Goal: Transaction & Acquisition: Purchase product/service

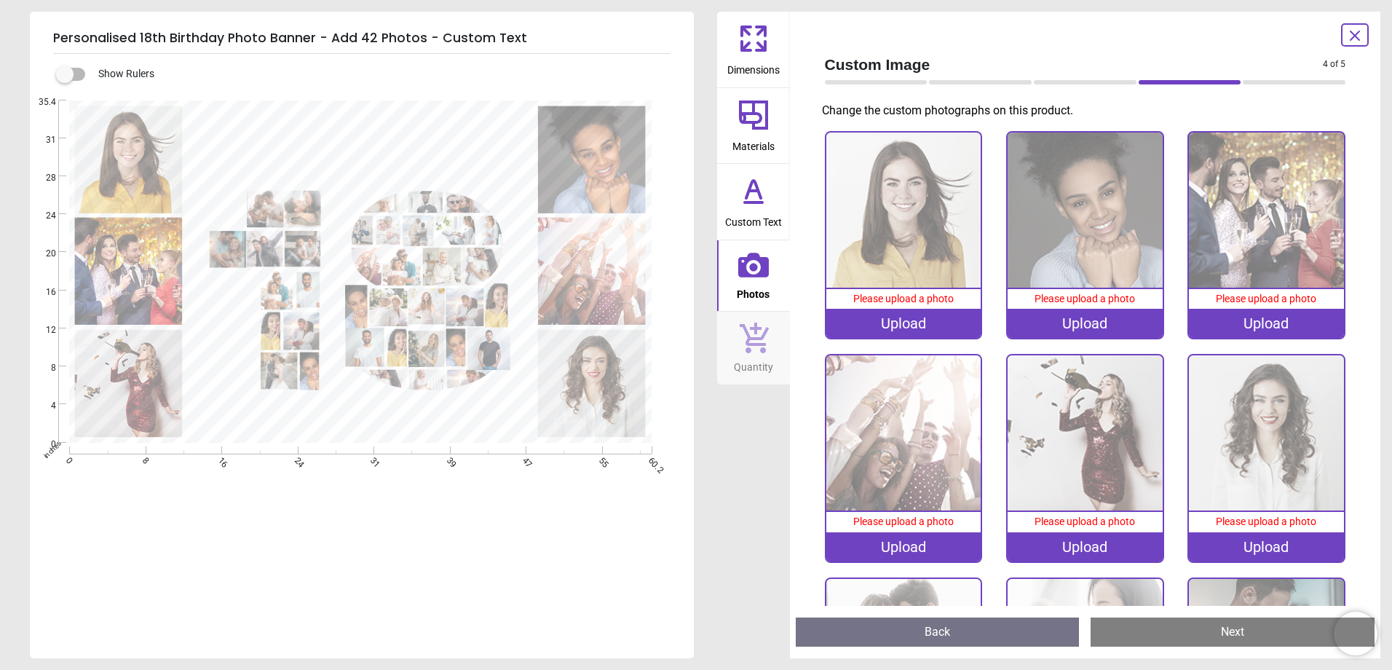
click at [881, 319] on div "Upload" at bounding box center [903, 323] width 155 height 29
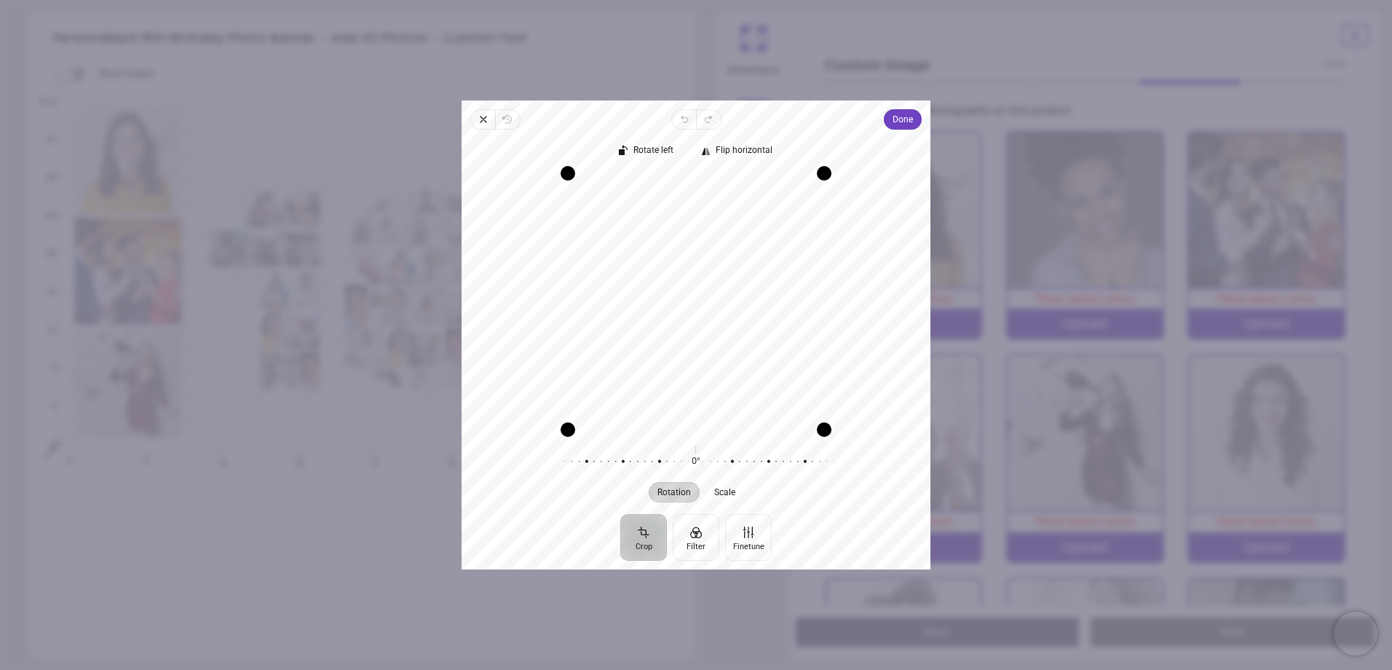
drag, startPoint x: 741, startPoint y: 385, endPoint x: 741, endPoint y: 362, distance: 23.3
click at [741, 362] on div "Recenter" at bounding box center [696, 301] width 446 height 256
click at [746, 154] on span "Flip horizontal" at bounding box center [744, 150] width 57 height 9
click at [648, 153] on span "Rotate left" at bounding box center [654, 150] width 40 height 9
click at [657, 152] on span "Rotate left" at bounding box center [654, 150] width 40 height 9
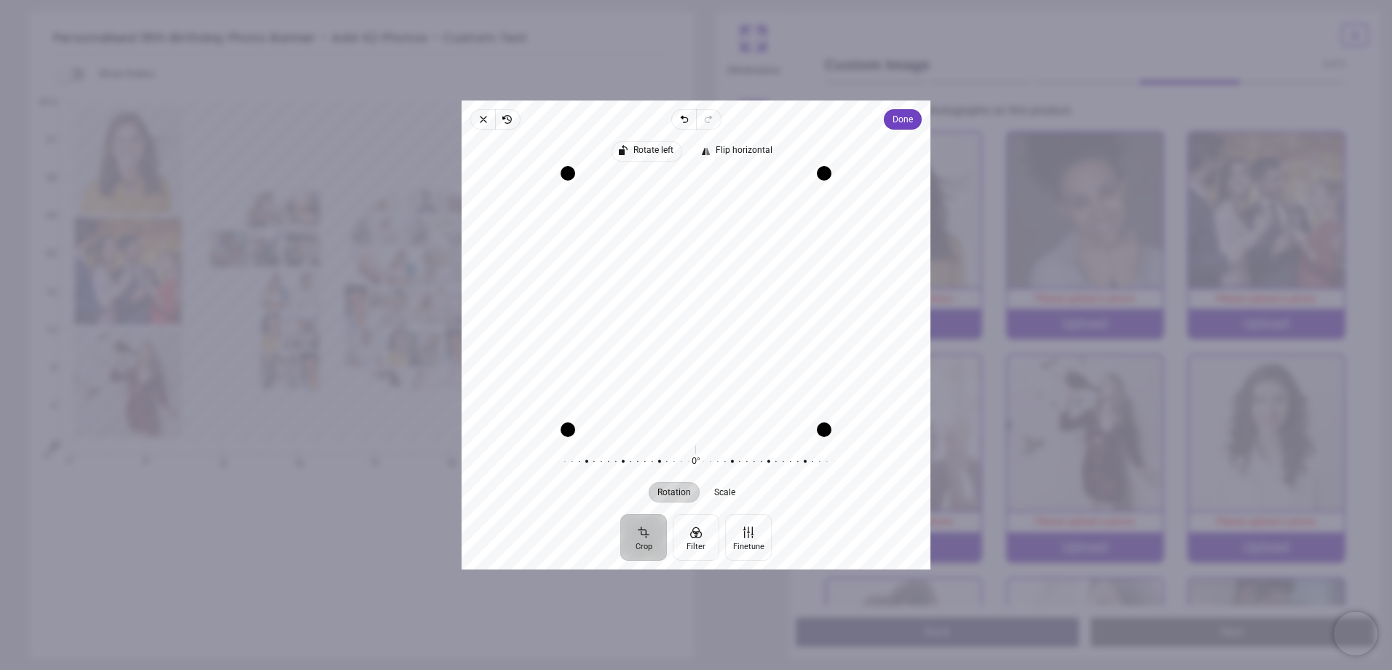
click at [657, 152] on span "Rotate left" at bounding box center [654, 150] width 40 height 9
click at [755, 148] on span "Flip horizontal" at bounding box center [744, 150] width 57 height 9
click at [899, 123] on span "Done" at bounding box center [903, 119] width 20 height 17
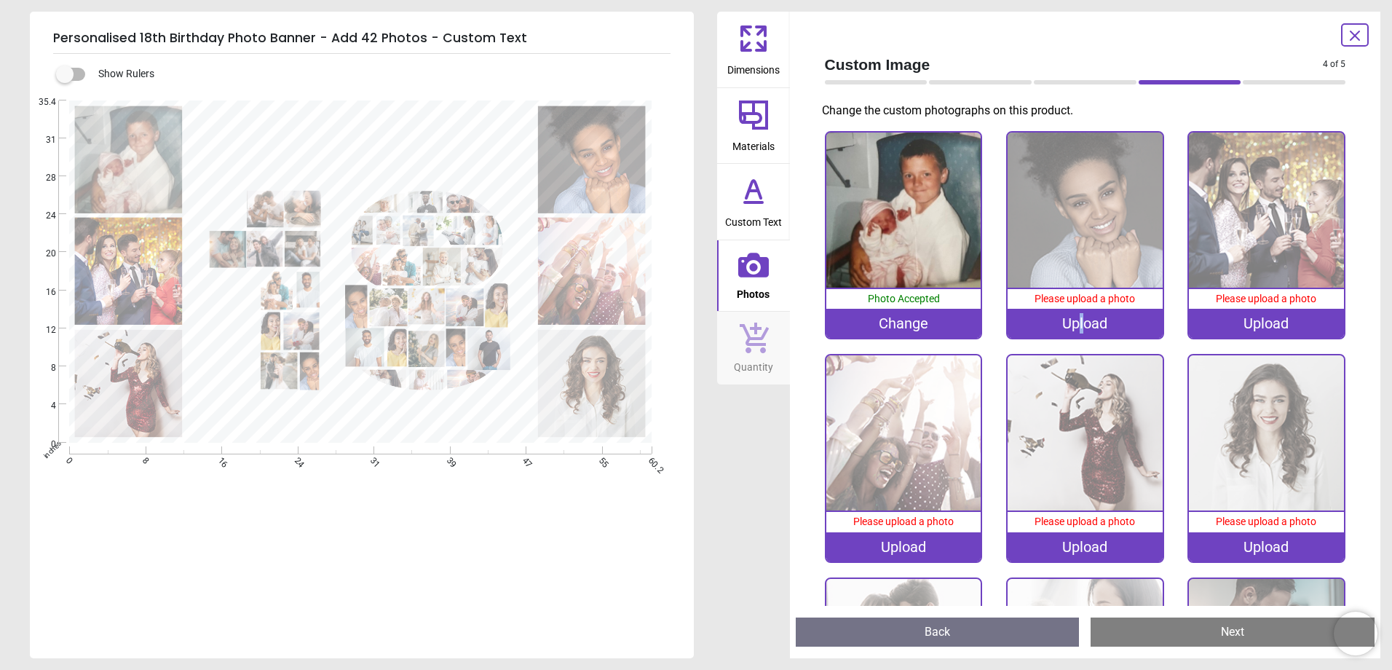
click at [1079, 320] on div "Upload" at bounding box center [1085, 323] width 155 height 29
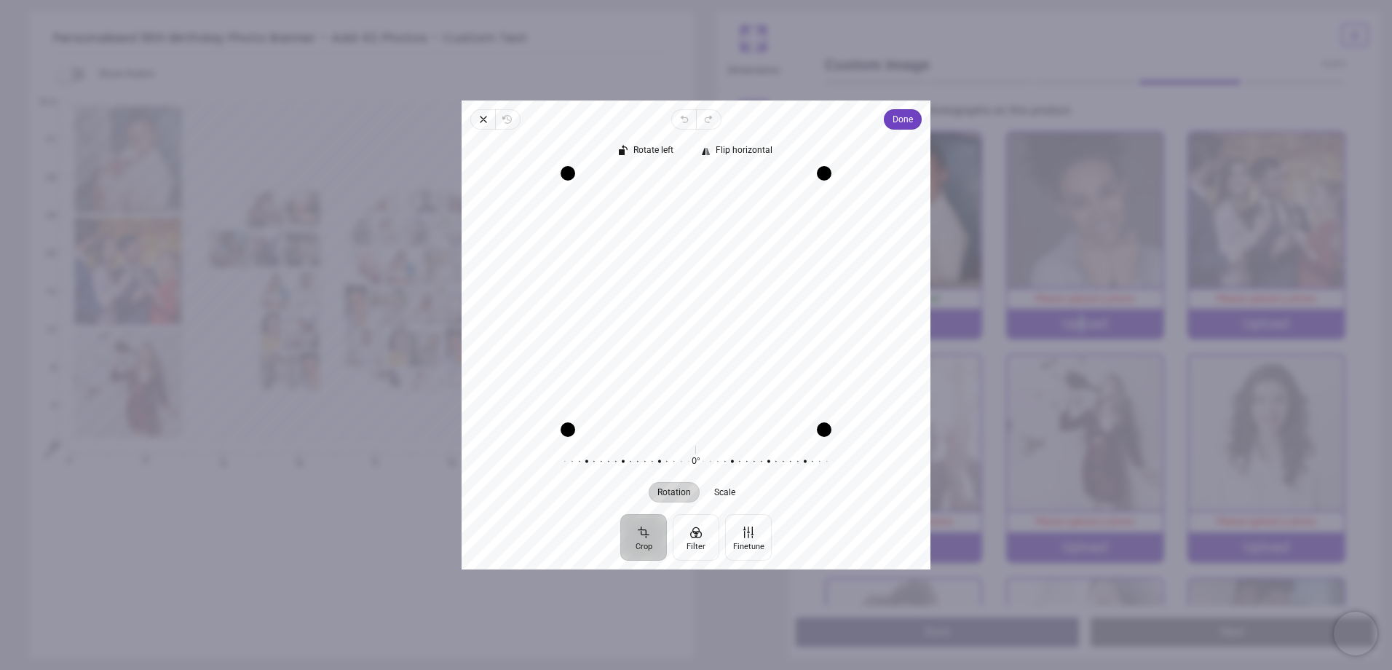
drag, startPoint x: 592, startPoint y: 293, endPoint x: 558, endPoint y: 301, distance: 35.0
click at [558, 301] on div "Recenter" at bounding box center [696, 301] width 446 height 256
click at [905, 122] on span "Done" at bounding box center [903, 119] width 20 height 17
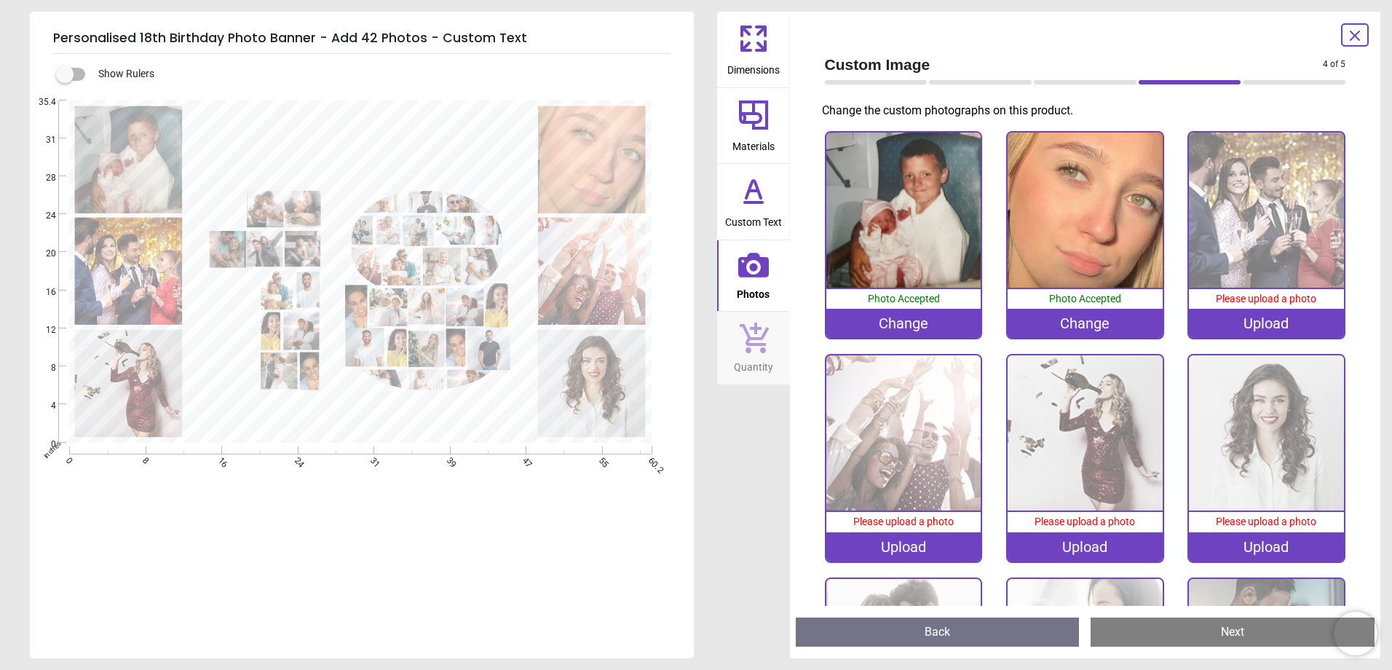
click at [614, 284] on image at bounding box center [592, 270] width 108 height 107
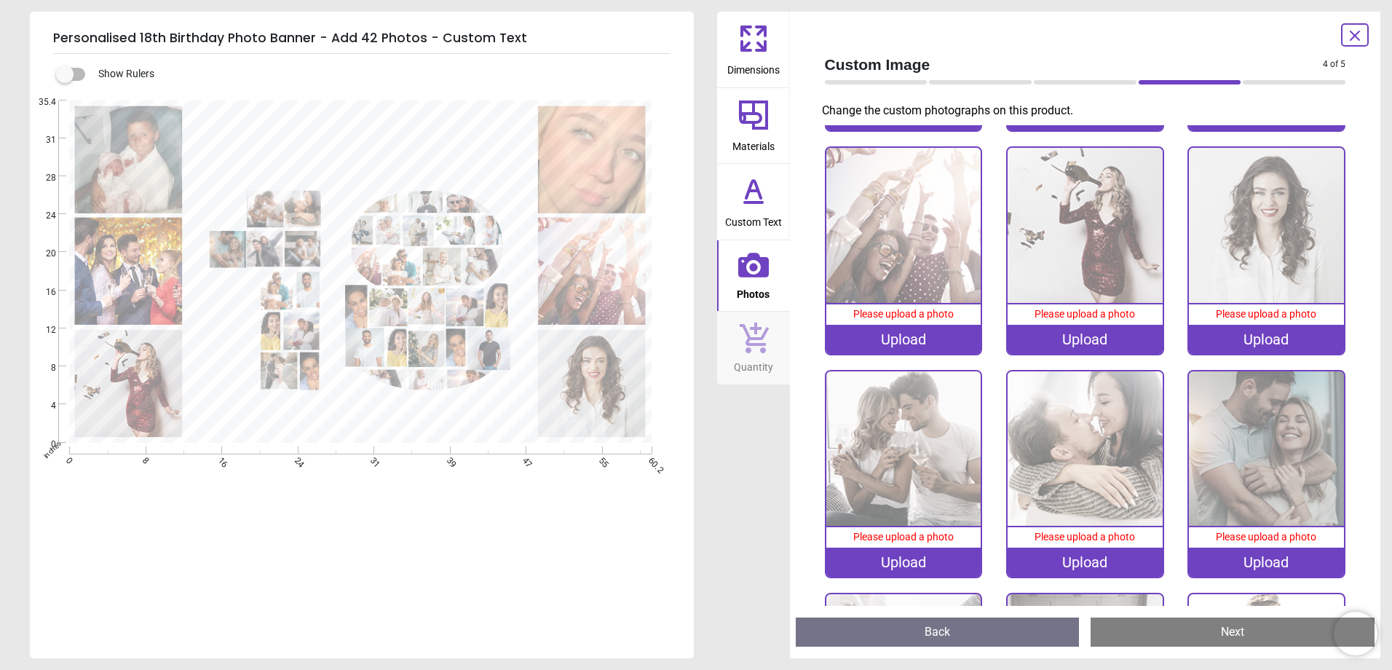
scroll to position [228, 0]
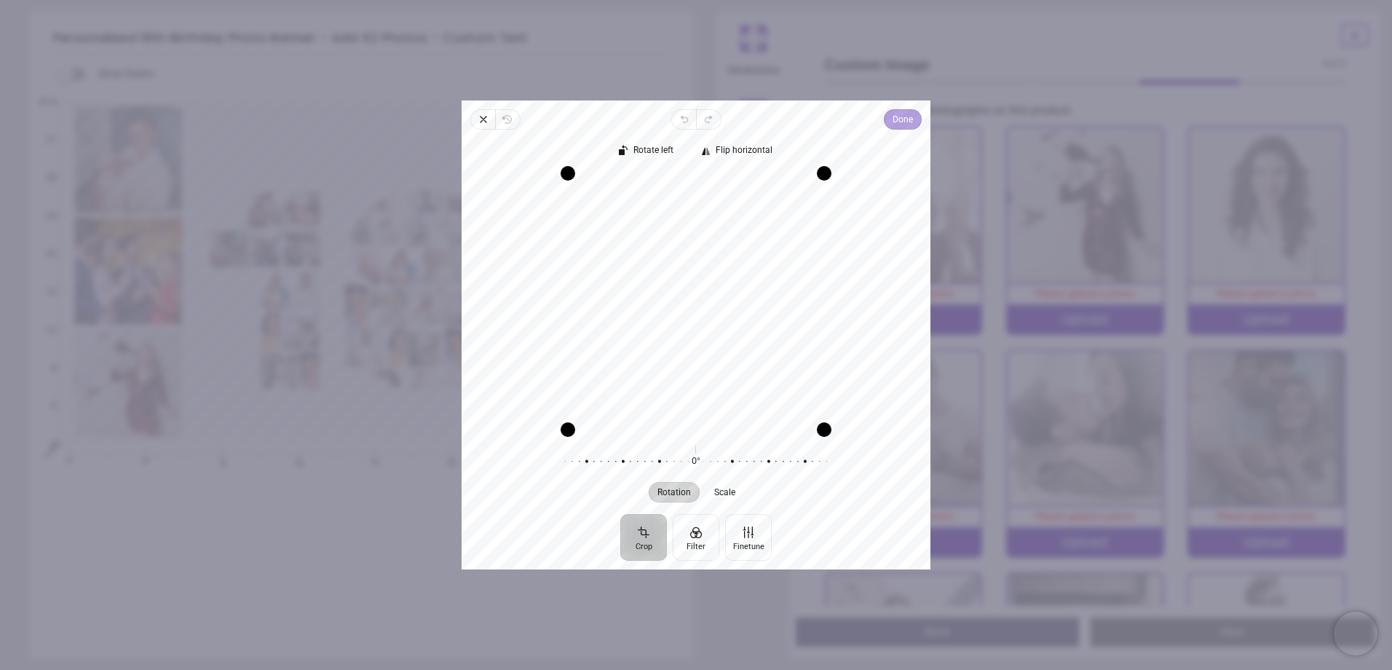
click at [901, 113] on span "Done" at bounding box center [903, 119] width 20 height 17
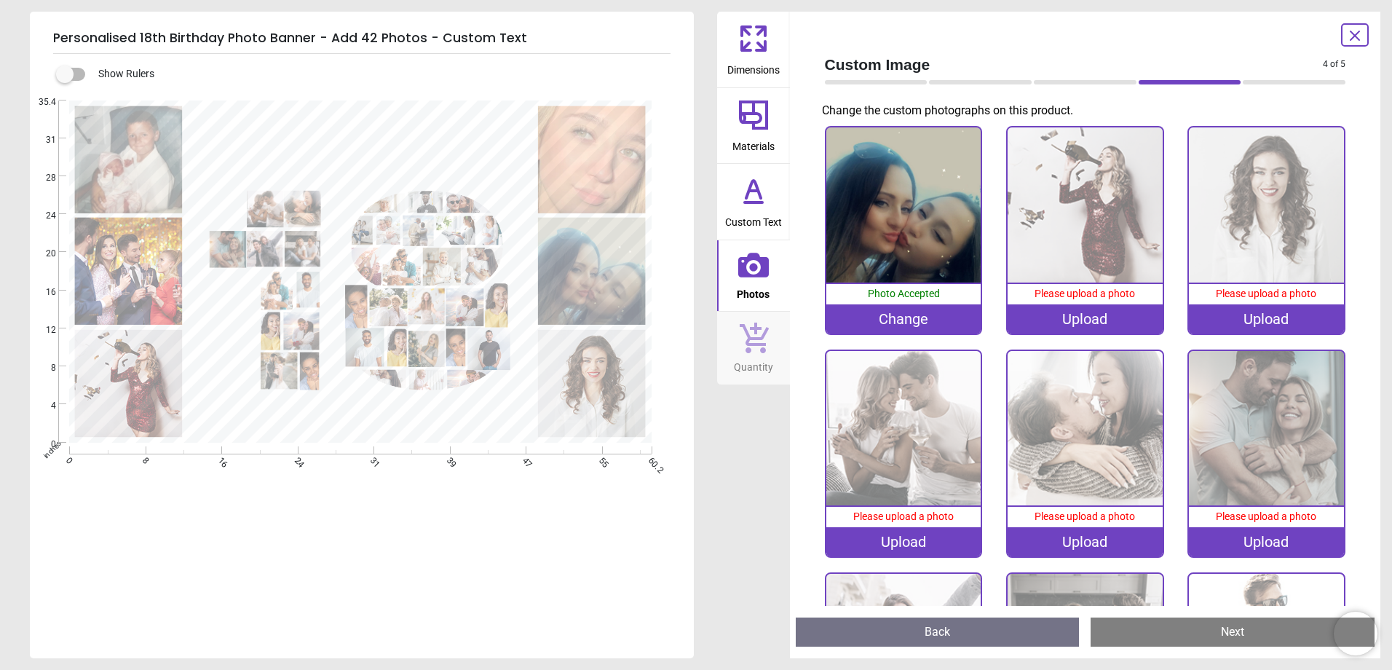
click at [165, 390] on image at bounding box center [129, 382] width 108 height 107
click at [143, 373] on image at bounding box center [129, 382] width 108 height 107
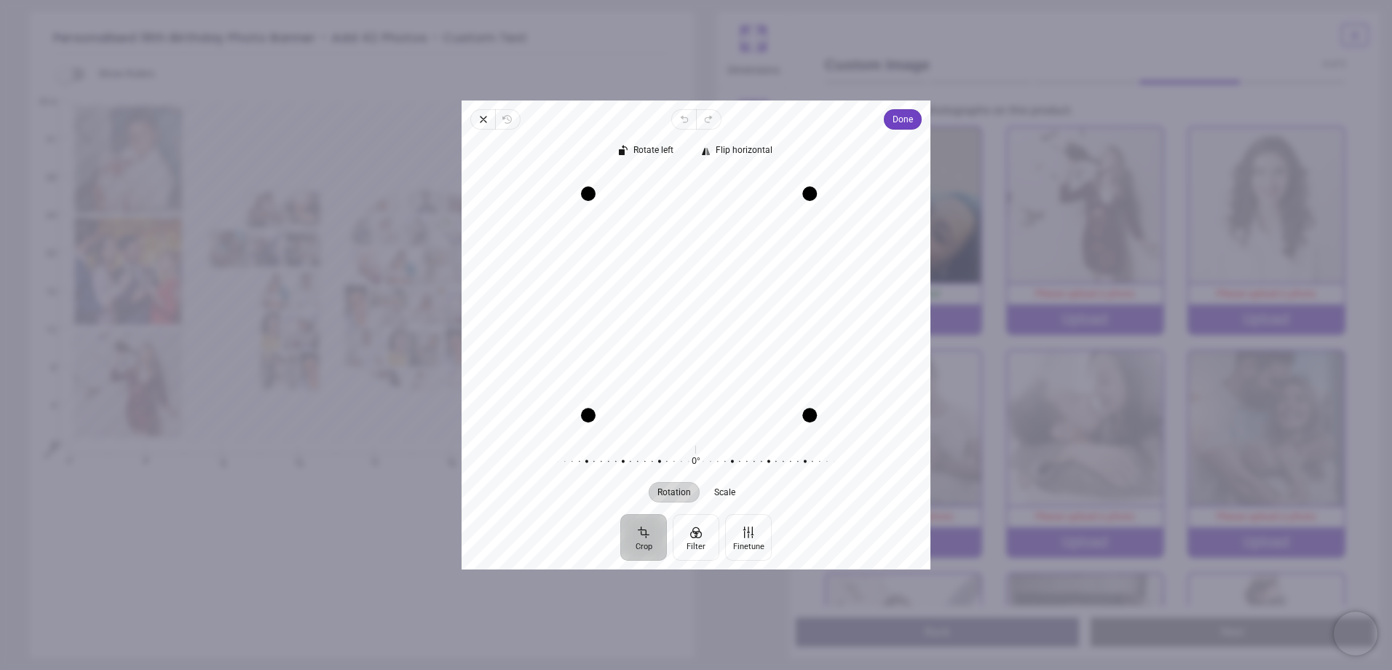
drag, startPoint x: 797, startPoint y: 427, endPoint x: 744, endPoint y: 421, distance: 53.6
click at [760, 435] on div "Recenter" at bounding box center [696, 301] width 469 height 268
click at [725, 491] on span "Scale" at bounding box center [724, 492] width 21 height 9
drag, startPoint x: 591, startPoint y: 403, endPoint x: 609, endPoint y: 497, distance: 95.0
click at [609, 497] on div "Rotate left Flip horizontal Recenter Rotation Scale 0° Reset 0% Reset" at bounding box center [696, 322] width 469 height 384
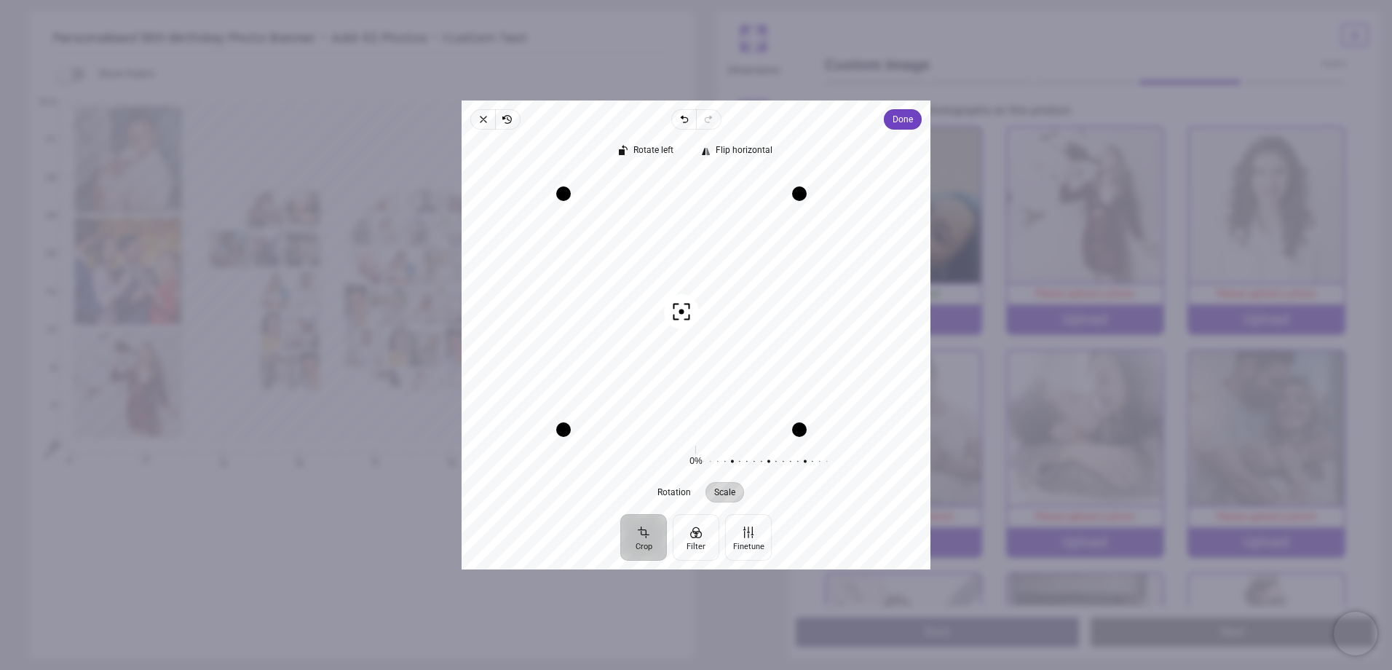
drag, startPoint x: 698, startPoint y: 307, endPoint x: 709, endPoint y: 462, distance: 155.4
click at [708, 467] on div "Rotate left Flip horizontal Recenter Rotation Scale 0° Reset 0% Reset" at bounding box center [696, 322] width 469 height 384
click at [676, 310] on icon "button" at bounding box center [681, 311] width 17 height 17
drag, startPoint x: 724, startPoint y: 246, endPoint x: 724, endPoint y: 374, distance: 127.4
click at [724, 374] on div "Recenter" at bounding box center [696, 301] width 446 height 256
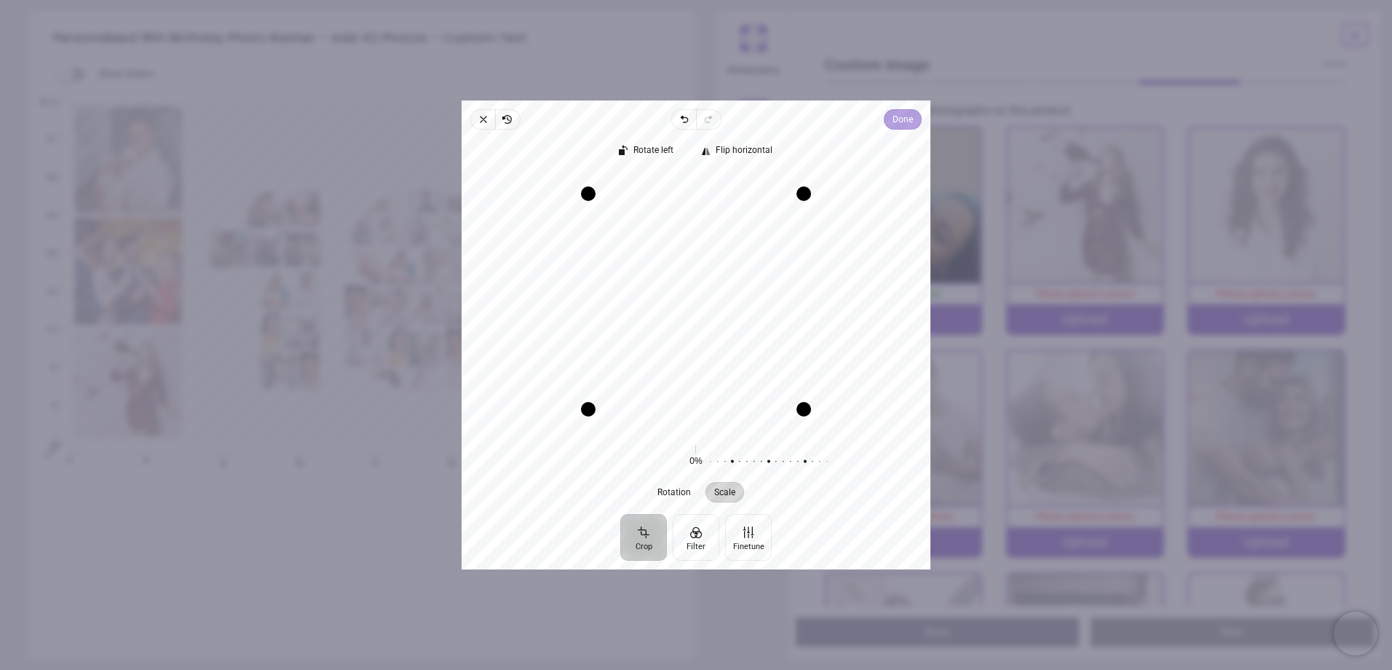
click at [896, 113] on span "Done" at bounding box center [903, 119] width 20 height 17
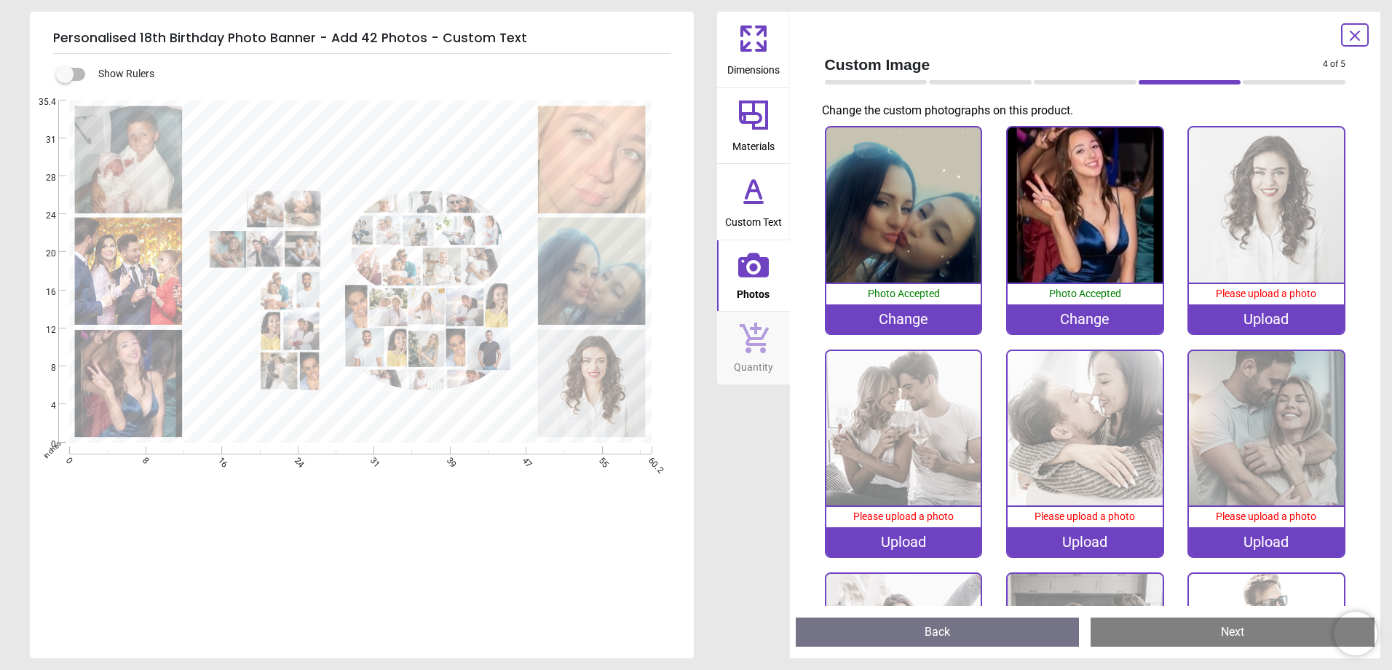
click at [137, 275] on image at bounding box center [129, 270] width 108 height 107
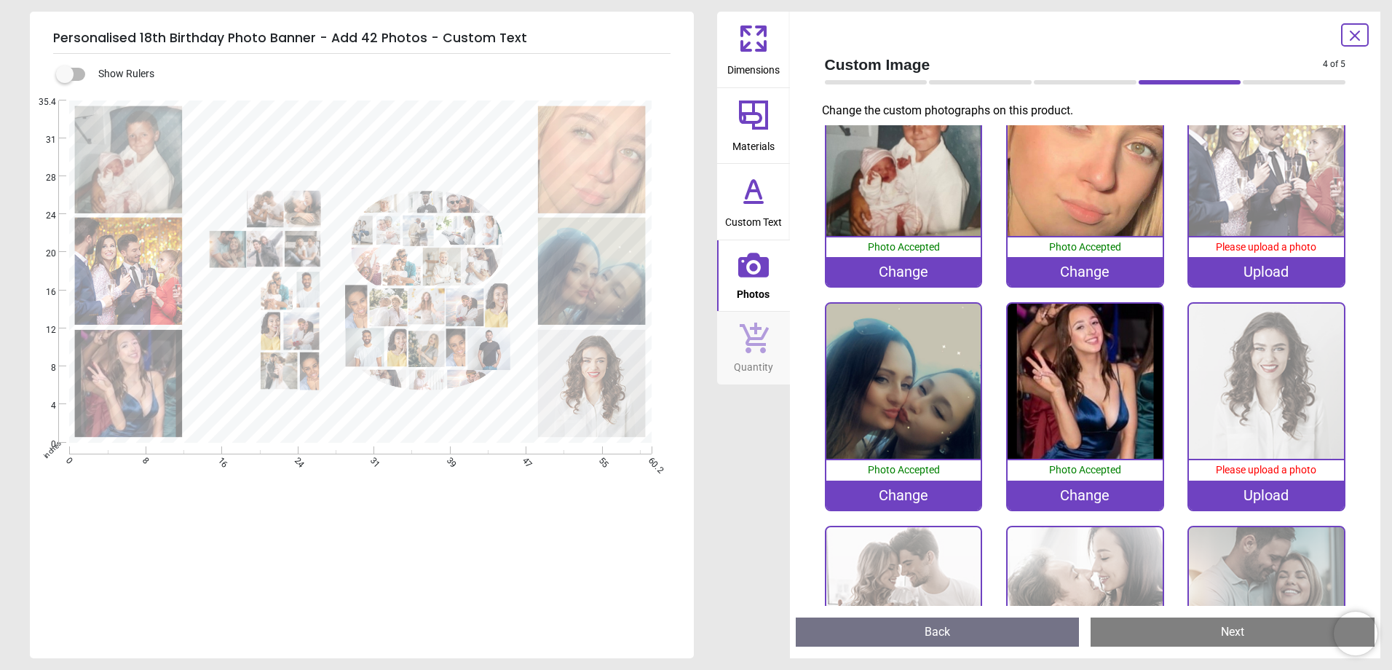
scroll to position [7, 0]
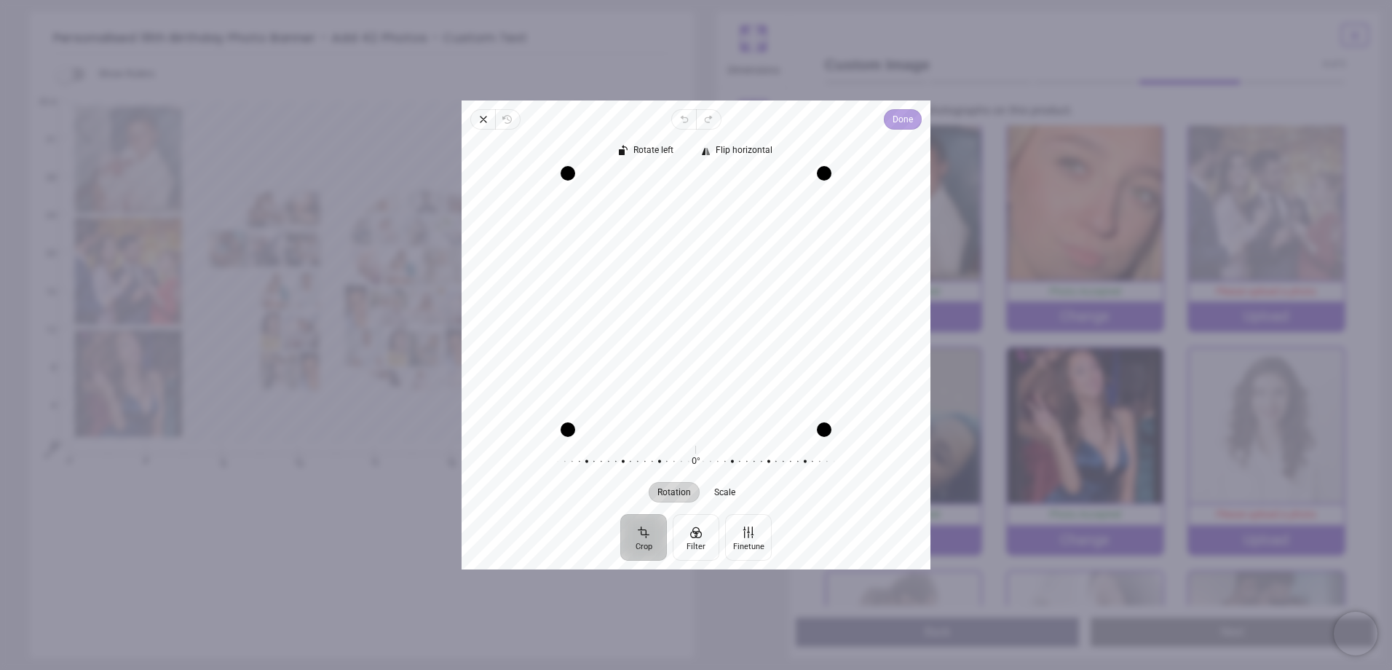
click at [906, 114] on span "Done" at bounding box center [903, 119] width 20 height 17
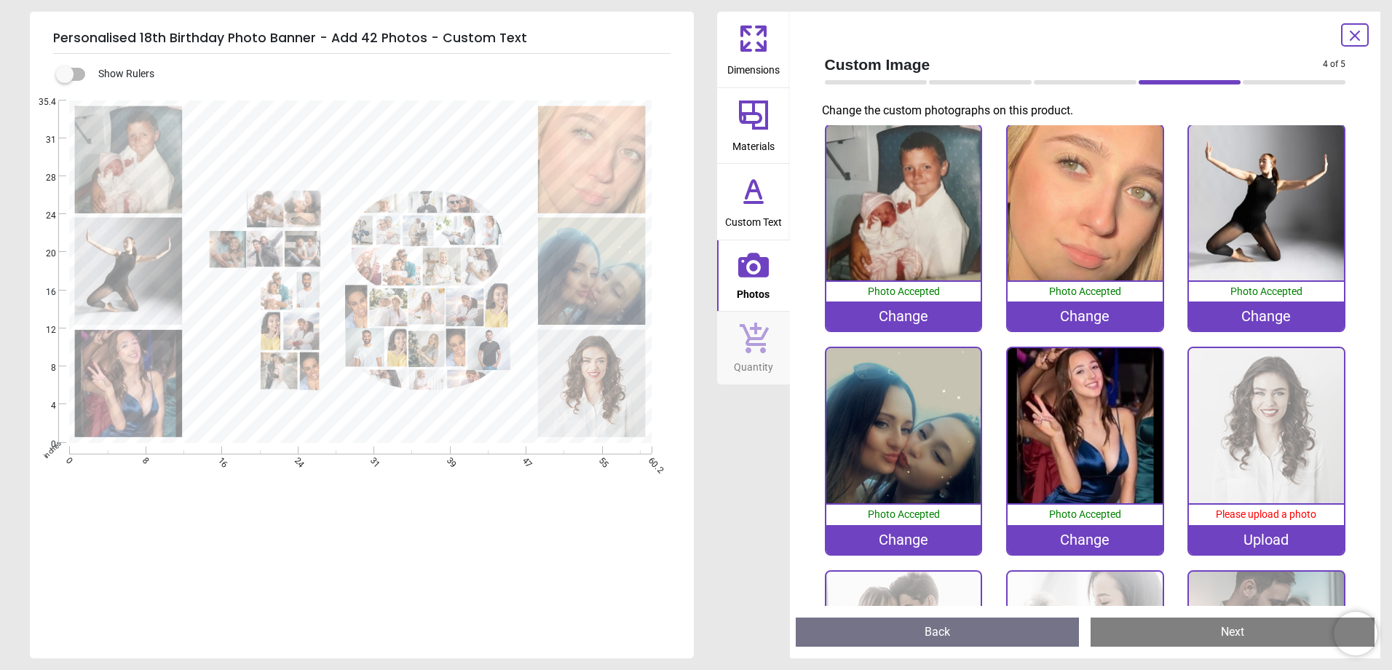
click at [601, 392] on image at bounding box center [592, 382] width 108 height 107
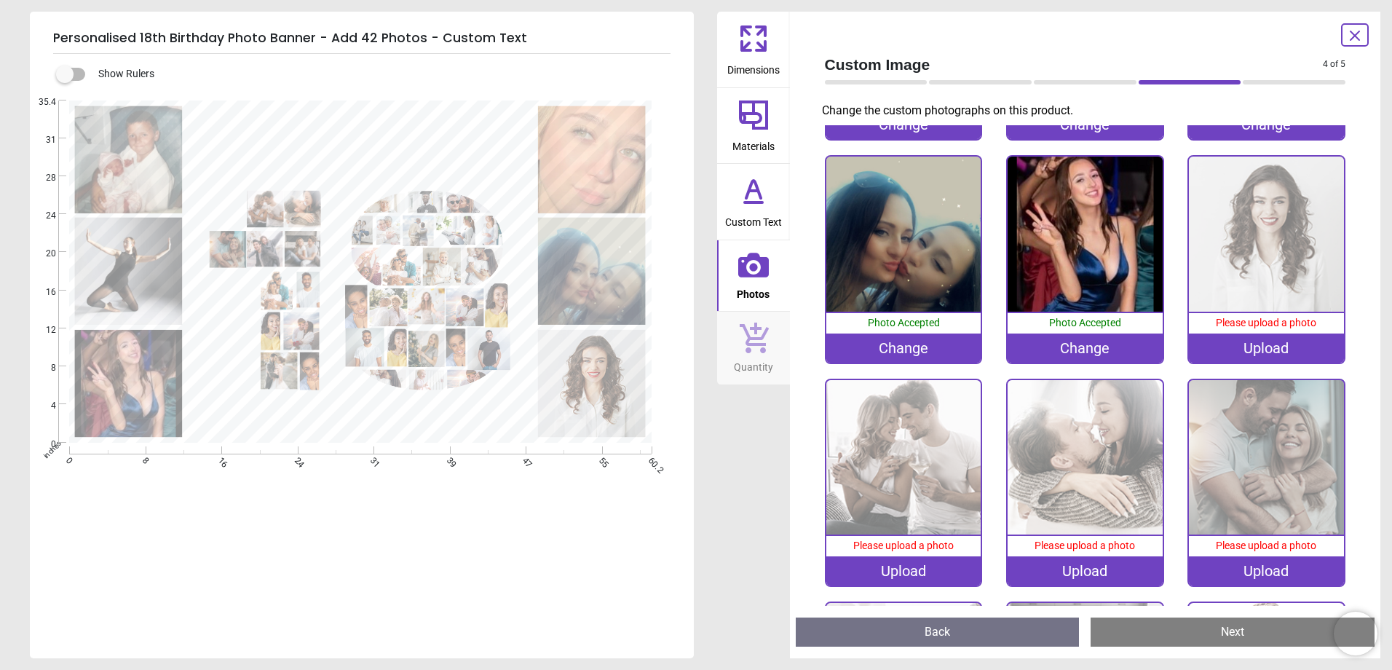
scroll to position [228, 0]
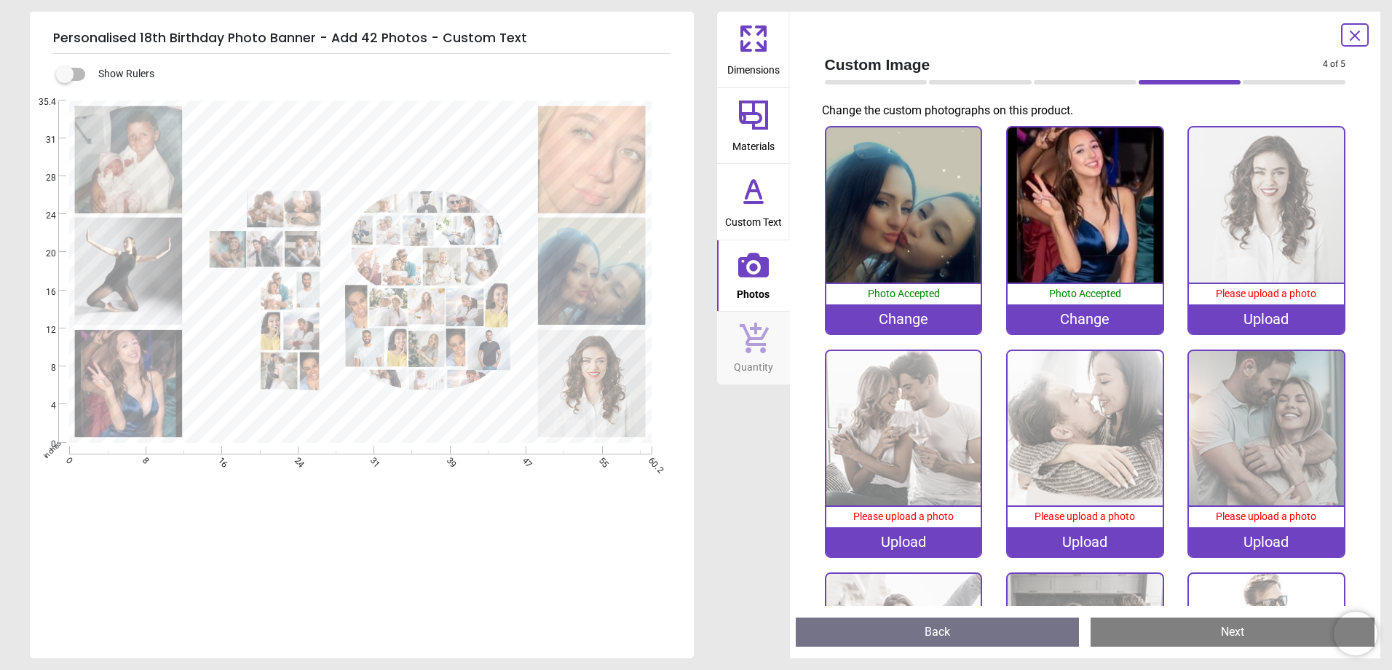
click at [1263, 313] on div "Upload" at bounding box center [1266, 318] width 155 height 29
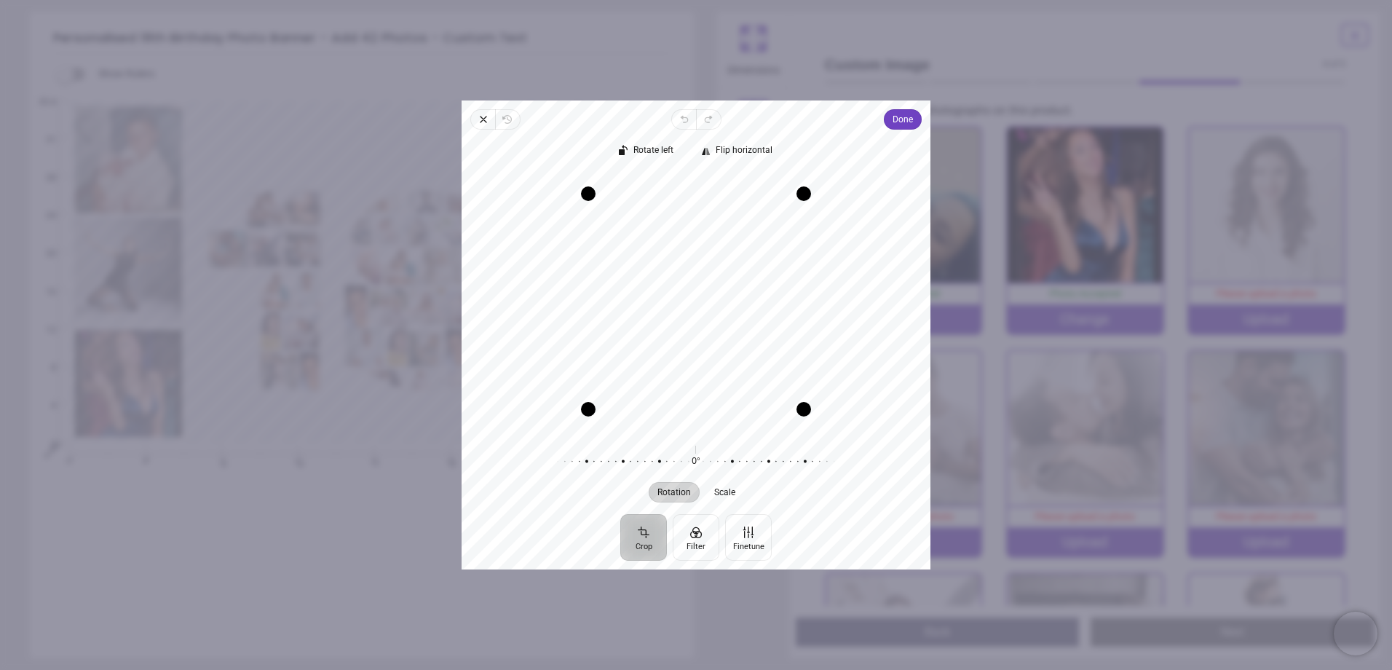
drag, startPoint x: 671, startPoint y: 272, endPoint x: 671, endPoint y: 303, distance: 31.3
click at [671, 303] on div "Recenter" at bounding box center [696, 301] width 446 height 256
click at [891, 110] on button "Done" at bounding box center [903, 119] width 38 height 20
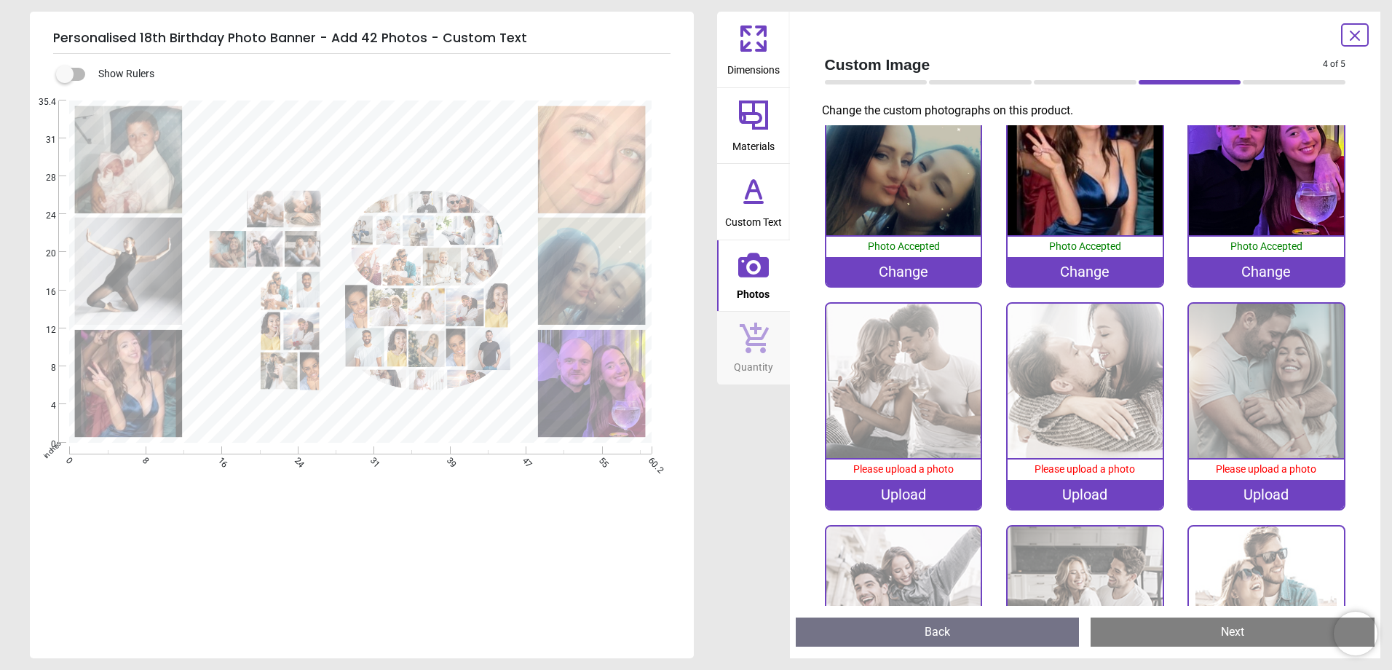
scroll to position [301, 0]
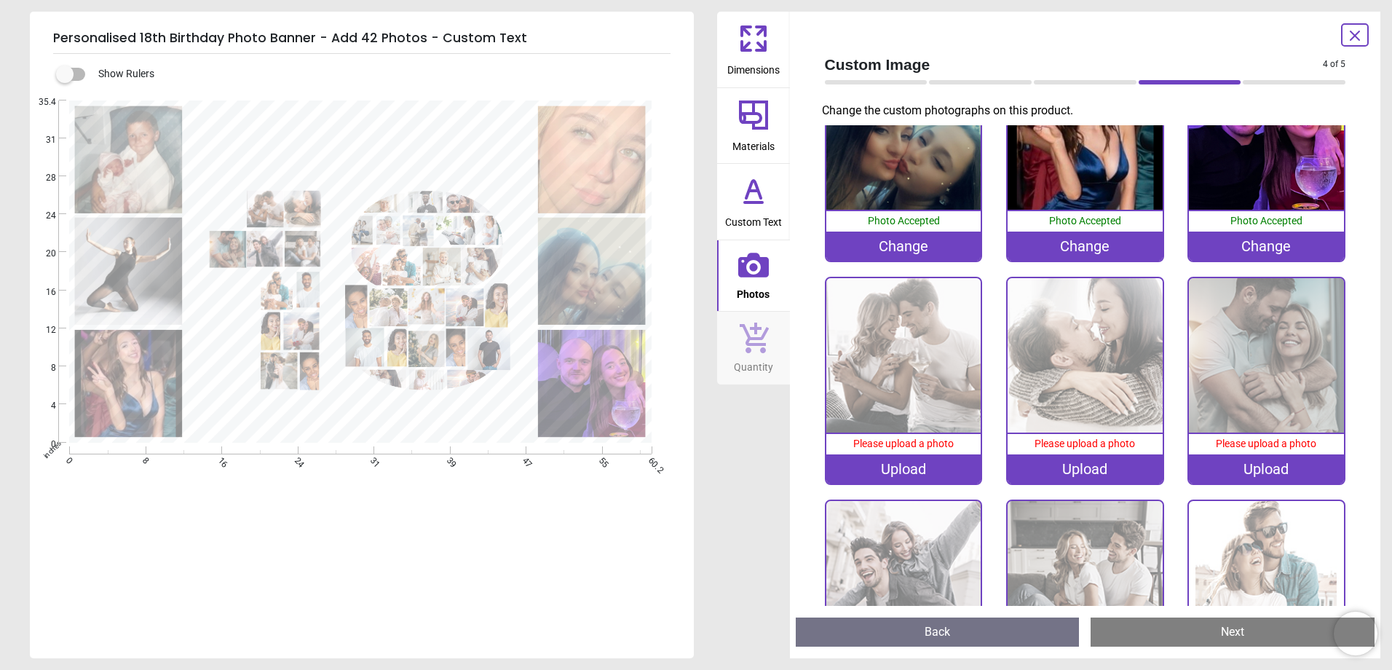
click at [899, 462] on div "Upload" at bounding box center [903, 468] width 155 height 29
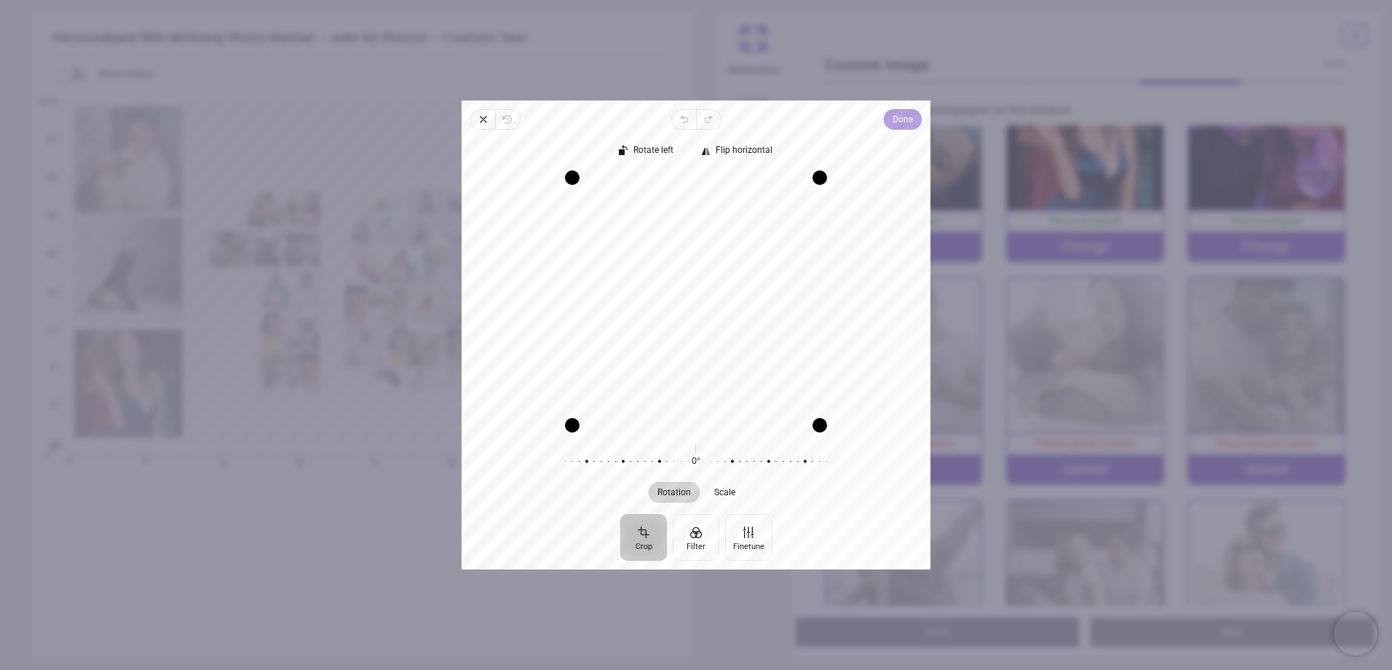
click at [904, 119] on span "Done" at bounding box center [903, 119] width 20 height 17
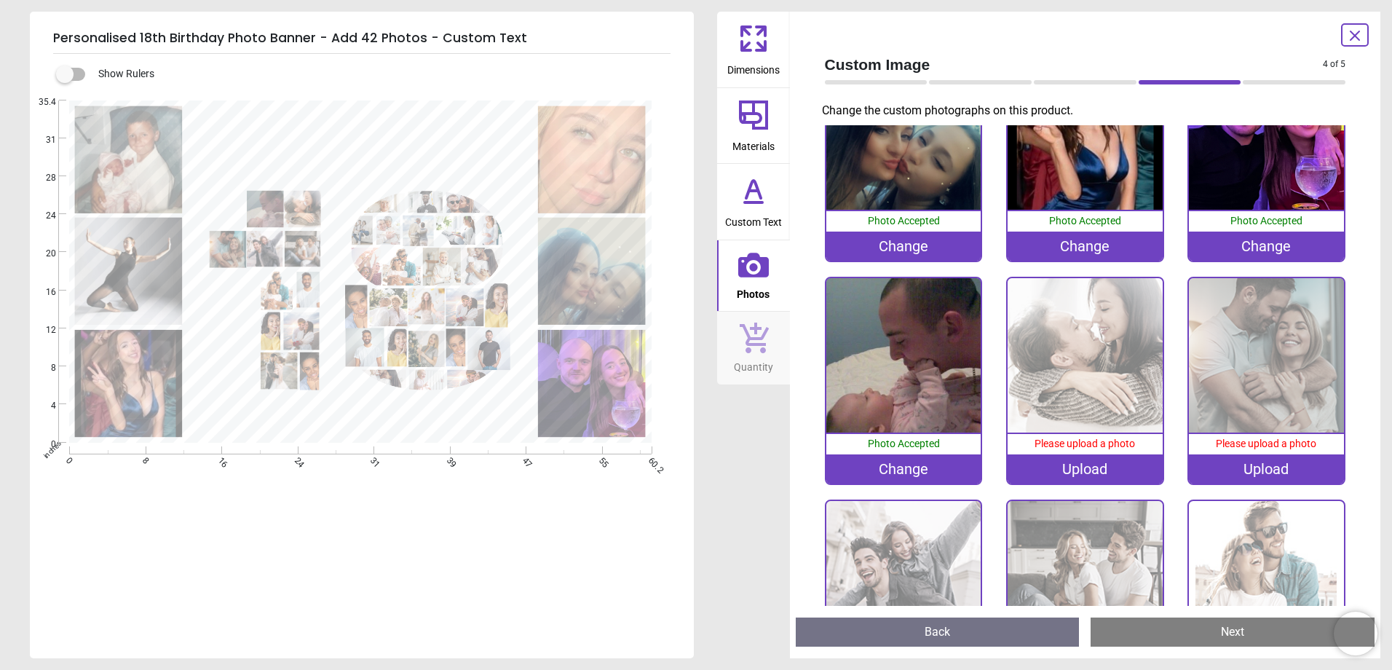
click at [909, 463] on div "Change" at bounding box center [903, 468] width 155 height 29
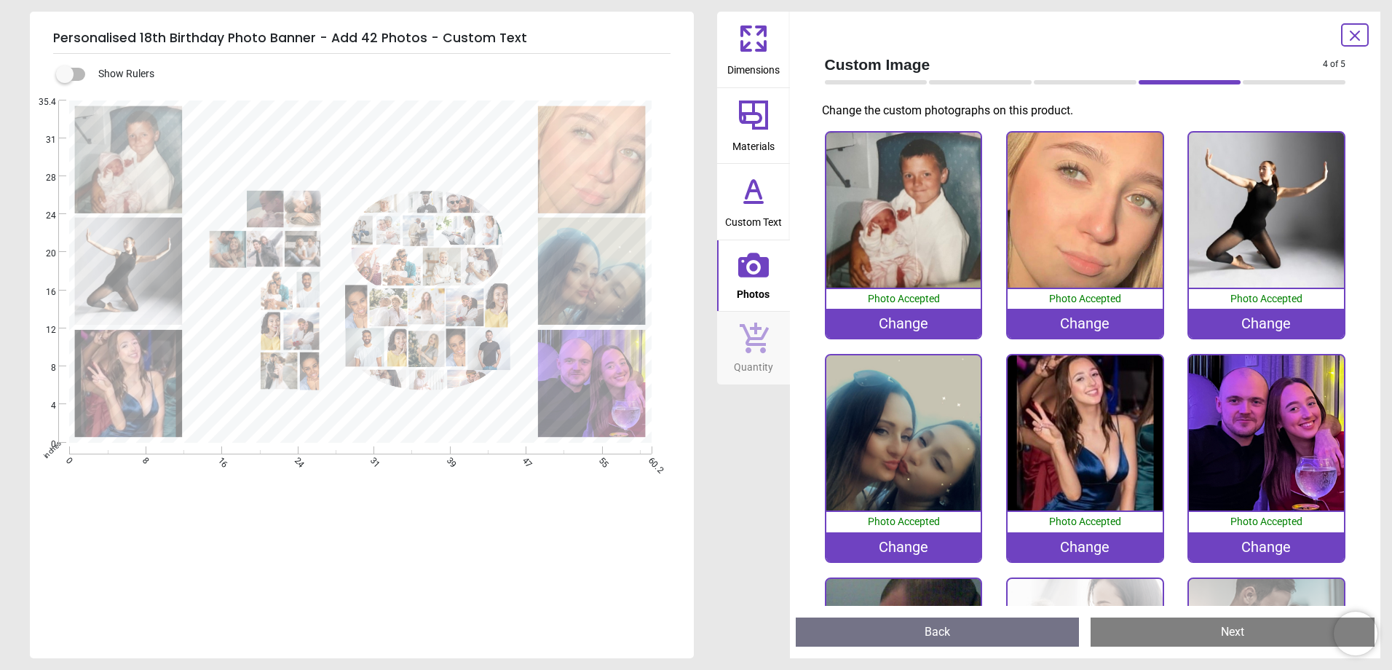
scroll to position [301, 0]
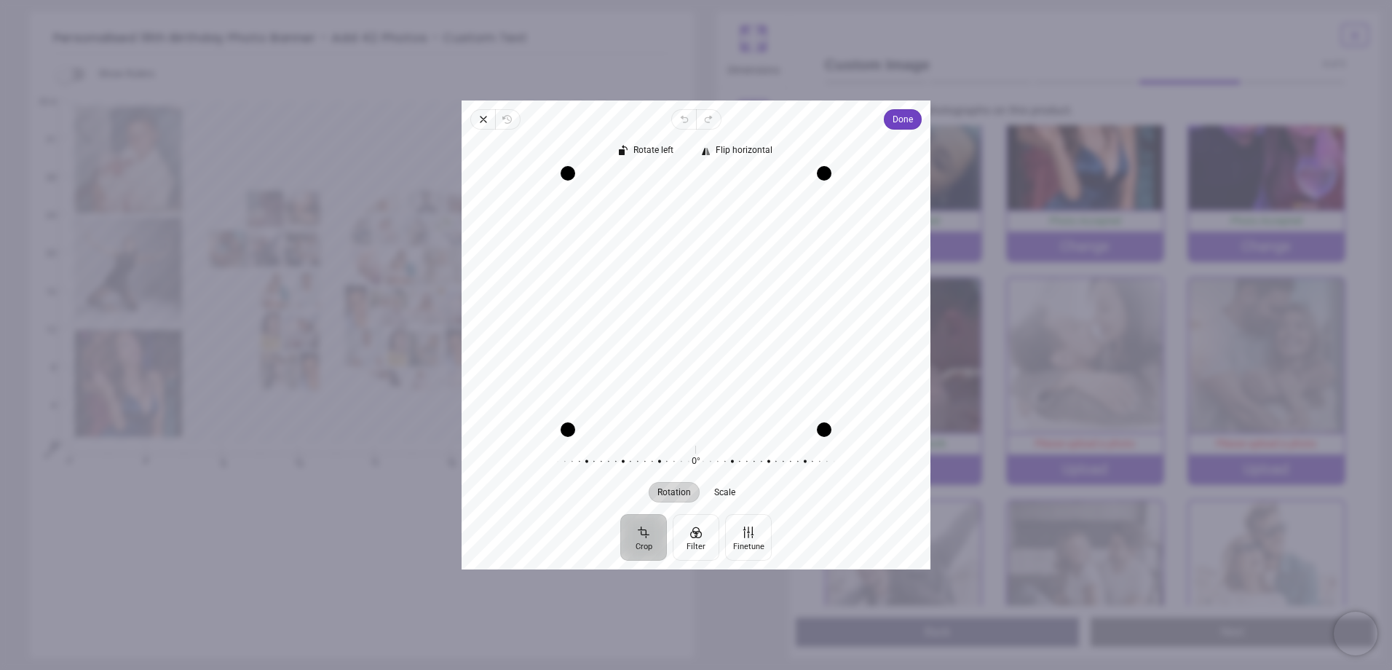
drag, startPoint x: 615, startPoint y: 250, endPoint x: 672, endPoint y: 245, distance: 57.8
click at [672, 245] on div "Recenter" at bounding box center [696, 301] width 446 height 256
drag, startPoint x: 822, startPoint y: 427, endPoint x: 840, endPoint y: 487, distance: 63.1
click at [840, 487] on div "Rotate left Flip horizontal Recenter Rotation Scale 0° Reset" at bounding box center [696, 322] width 469 height 384
click at [901, 119] on span "Done" at bounding box center [903, 119] width 20 height 17
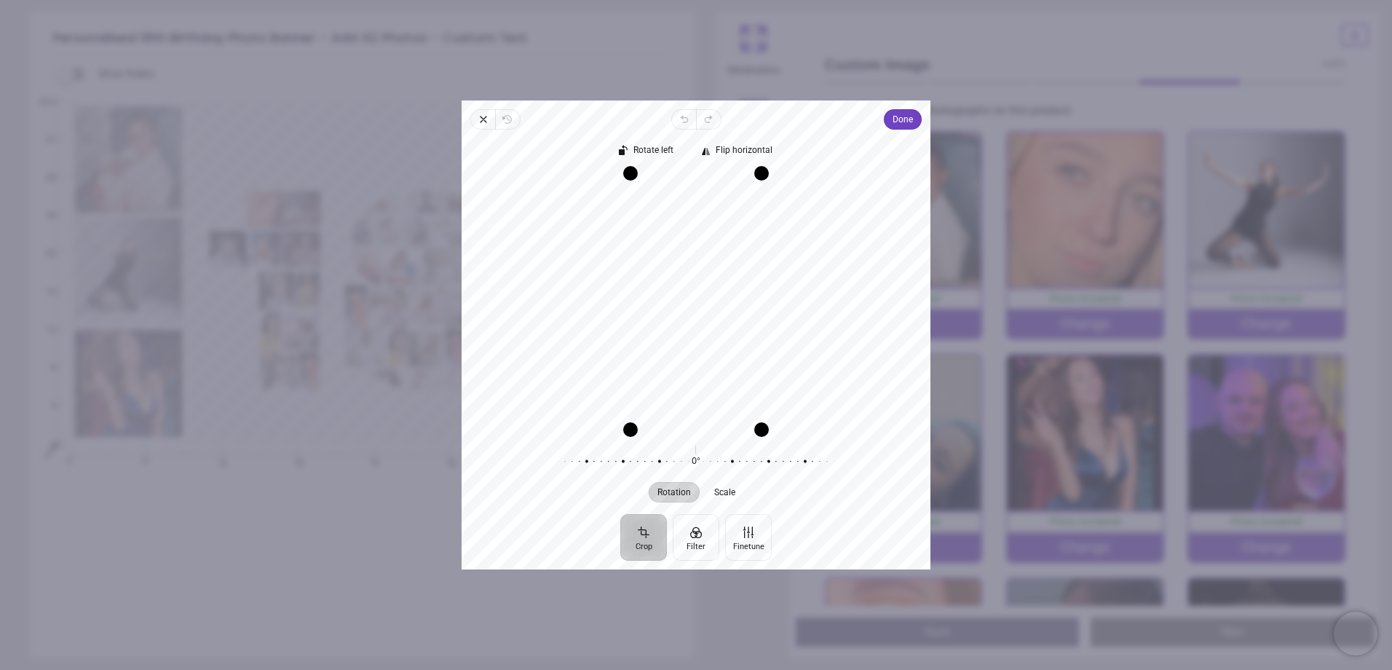
click at [912, 111] on span "Done" at bounding box center [903, 119] width 20 height 17
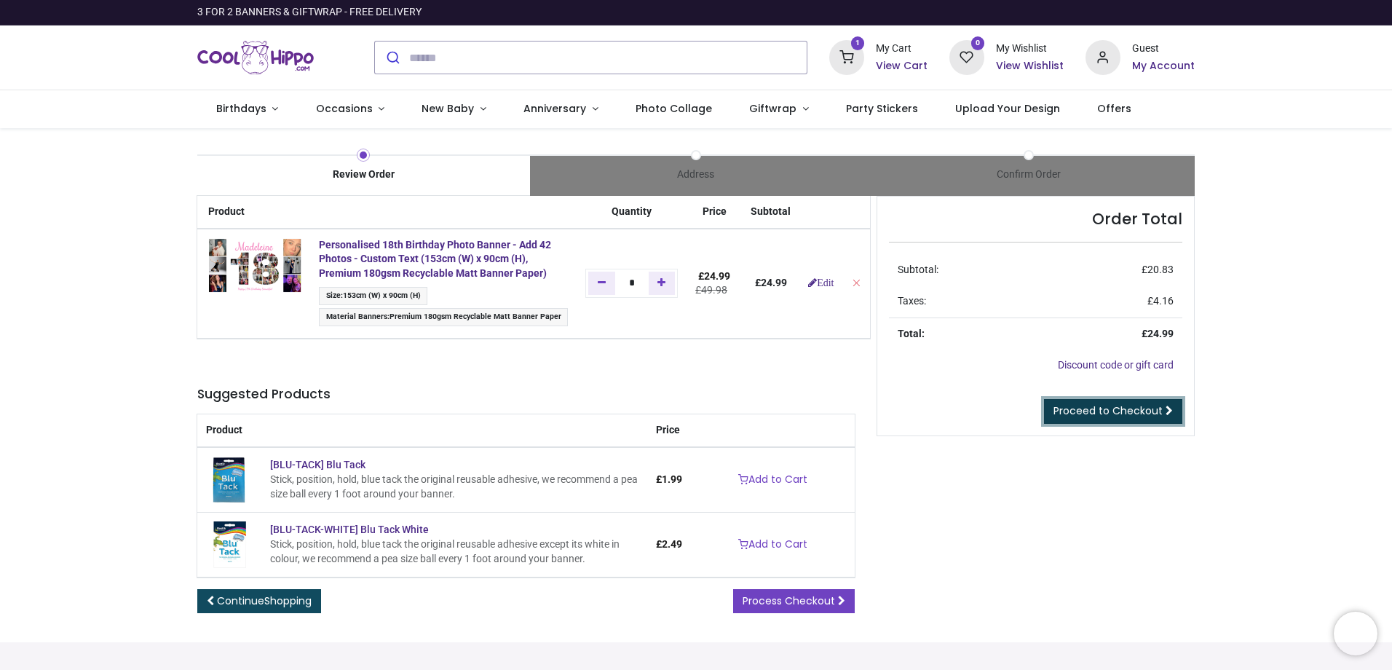
click at [1095, 410] on span "Proceed to Checkout" at bounding box center [1108, 410] width 109 height 15
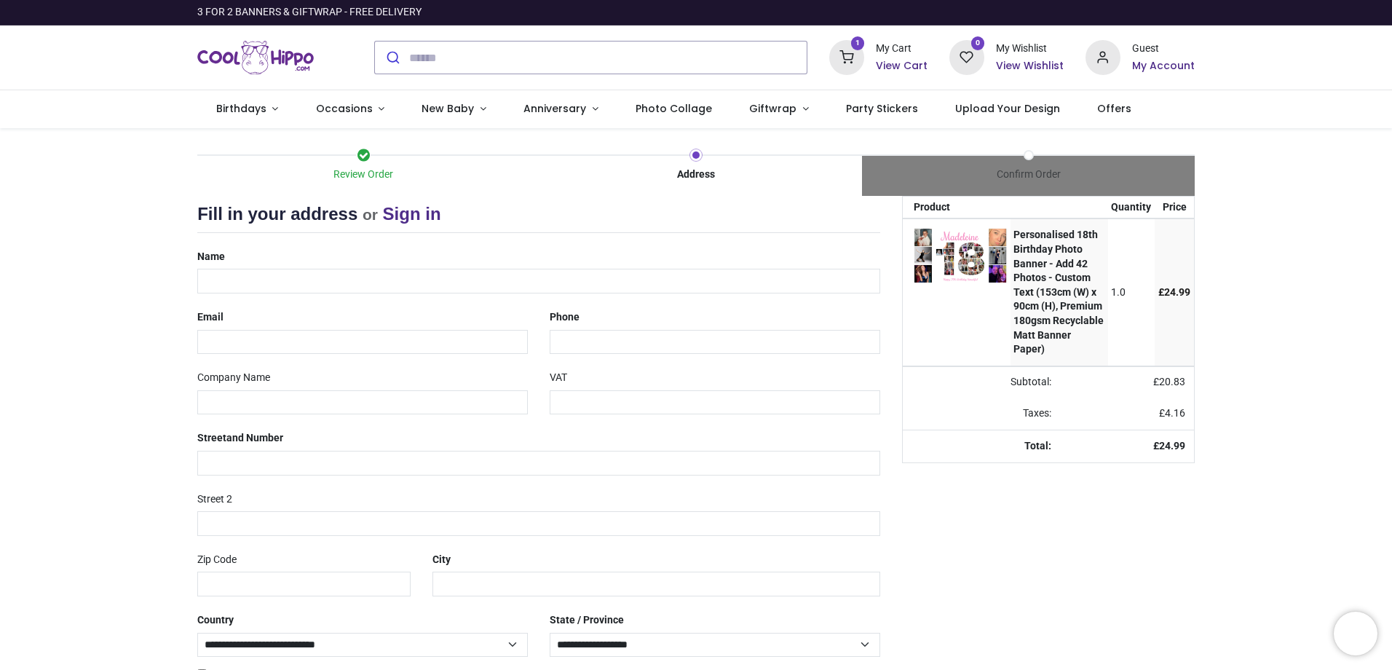
select select "***"
click at [332, 283] on input "text" at bounding box center [538, 281] width 683 height 25
type input "**********"
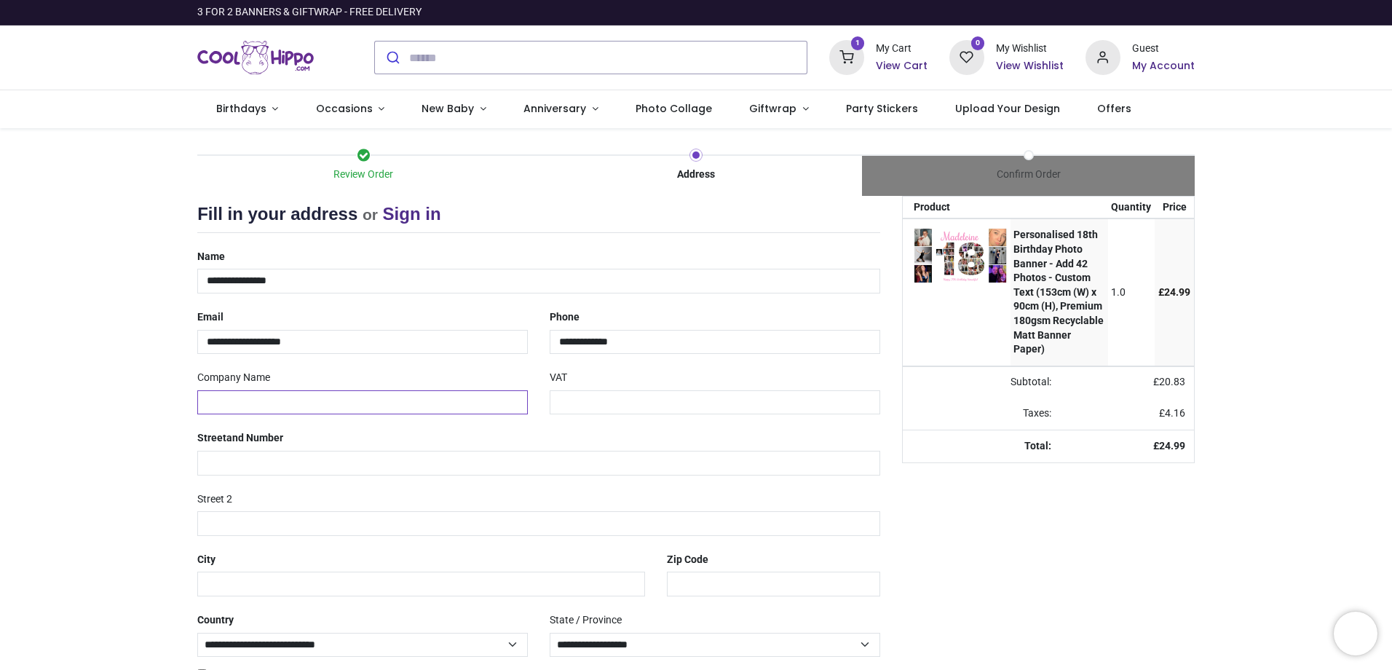
type input "**********"
type input "******"
type input "*******"
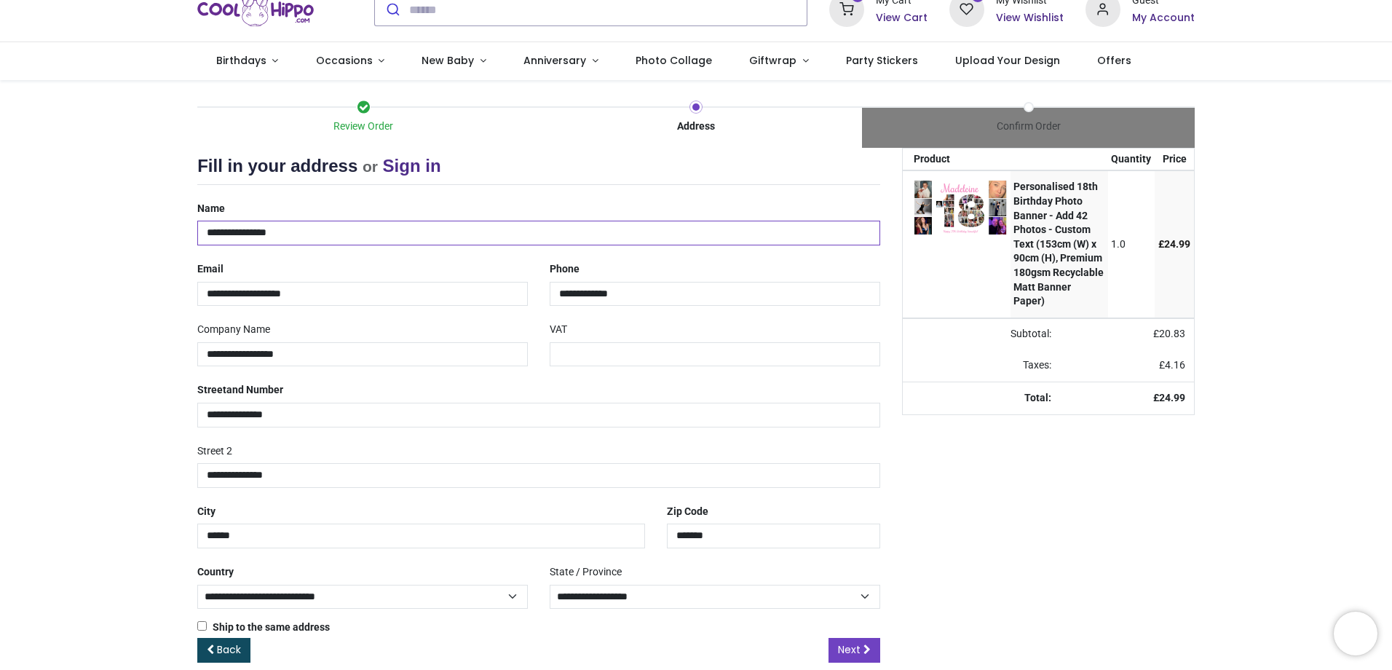
scroll to position [70, 0]
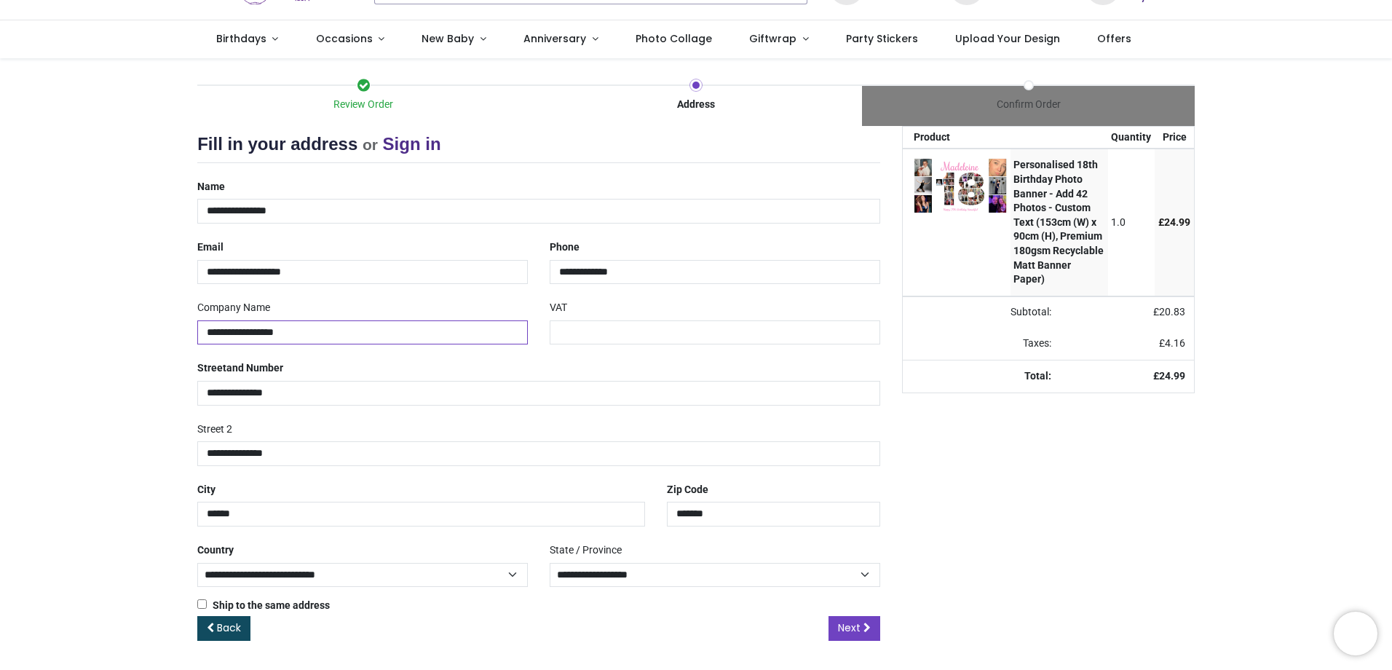
click at [328, 339] on input "**********" at bounding box center [362, 332] width 331 height 25
drag, startPoint x: 325, startPoint y: 336, endPoint x: 146, endPoint y: 321, distance: 179.8
click at [146, 321] on div "Review Order Address Confirm Order Your order: £ 24.99 Product Price" at bounding box center [696, 364] width 1392 height 612
drag, startPoint x: 319, startPoint y: 451, endPoint x: 146, endPoint y: 448, distance: 173.3
click at [146, 448] on div "Review Order Address Confirm Order Your order: £ 24.99 Product Price" at bounding box center [696, 364] width 1392 height 612
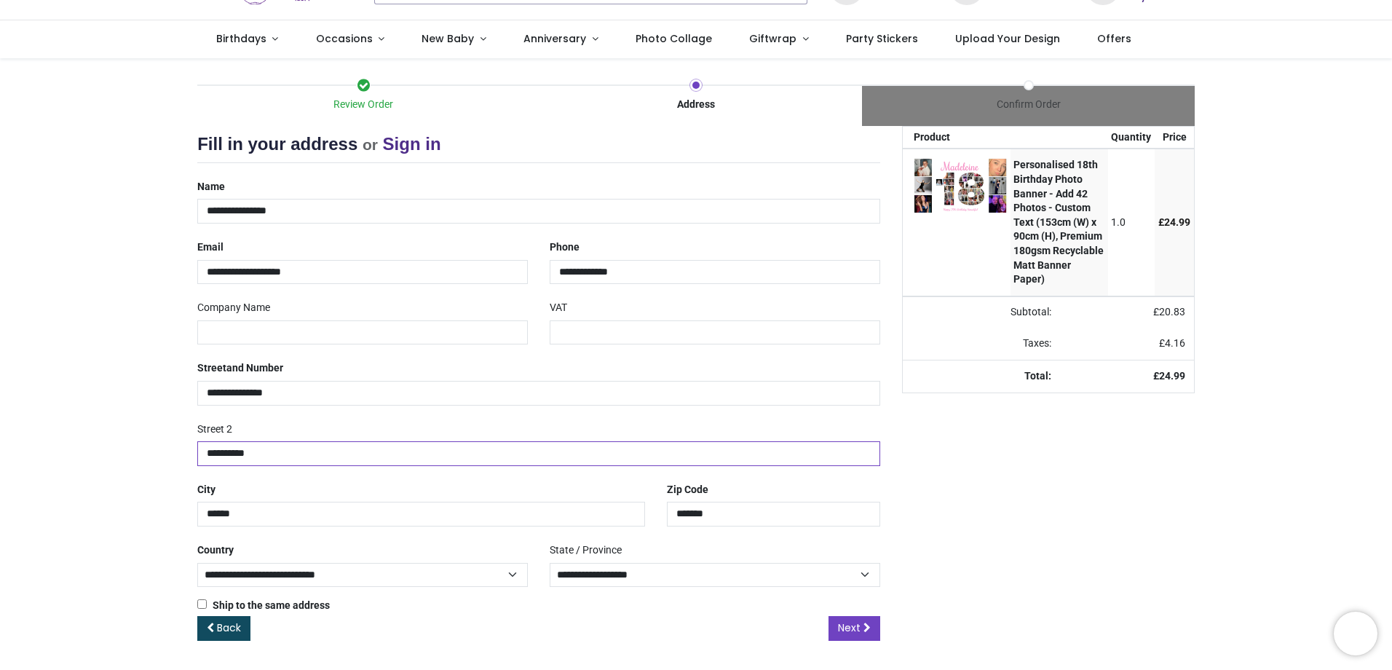
type input "**********"
click at [572, 467] on div "**********" at bounding box center [538, 395] width 705 height 441
click at [693, 575] on select "**********" at bounding box center [715, 575] width 331 height 25
click at [550, 563] on select "**********" at bounding box center [715, 575] width 331 height 25
click at [838, 623] on span "Next" at bounding box center [849, 627] width 23 height 15
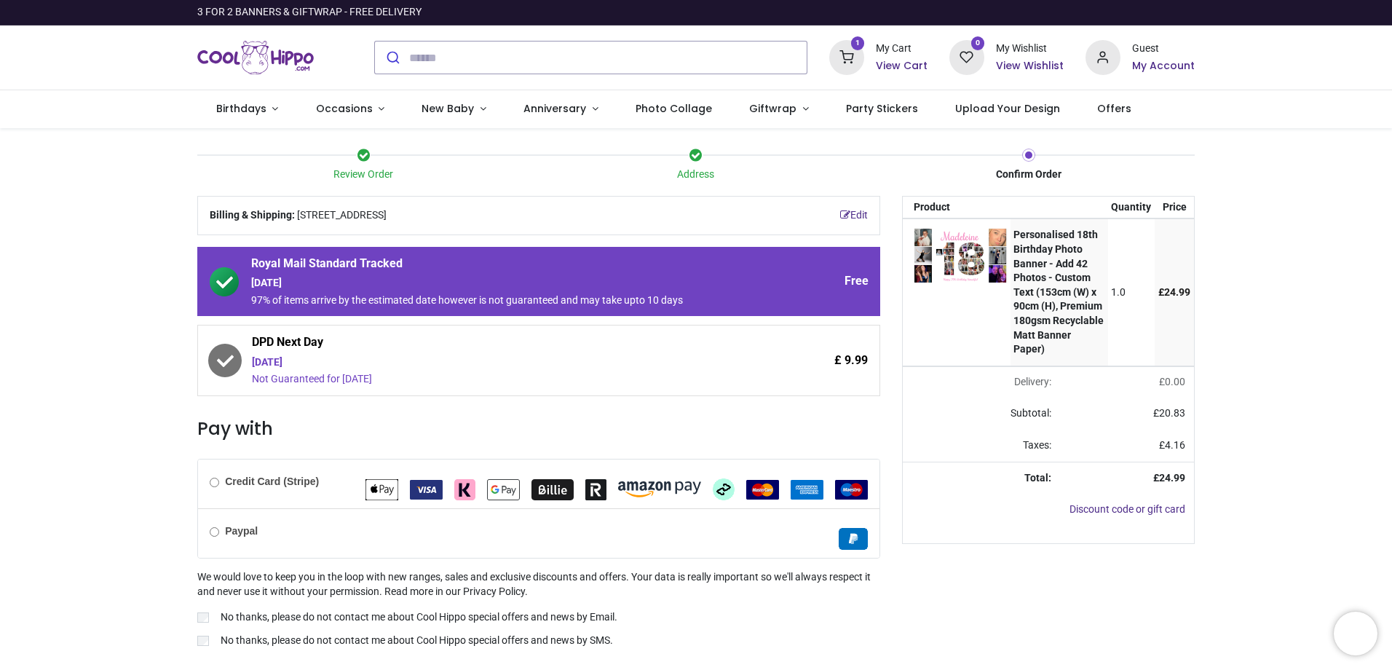
scroll to position [39, 0]
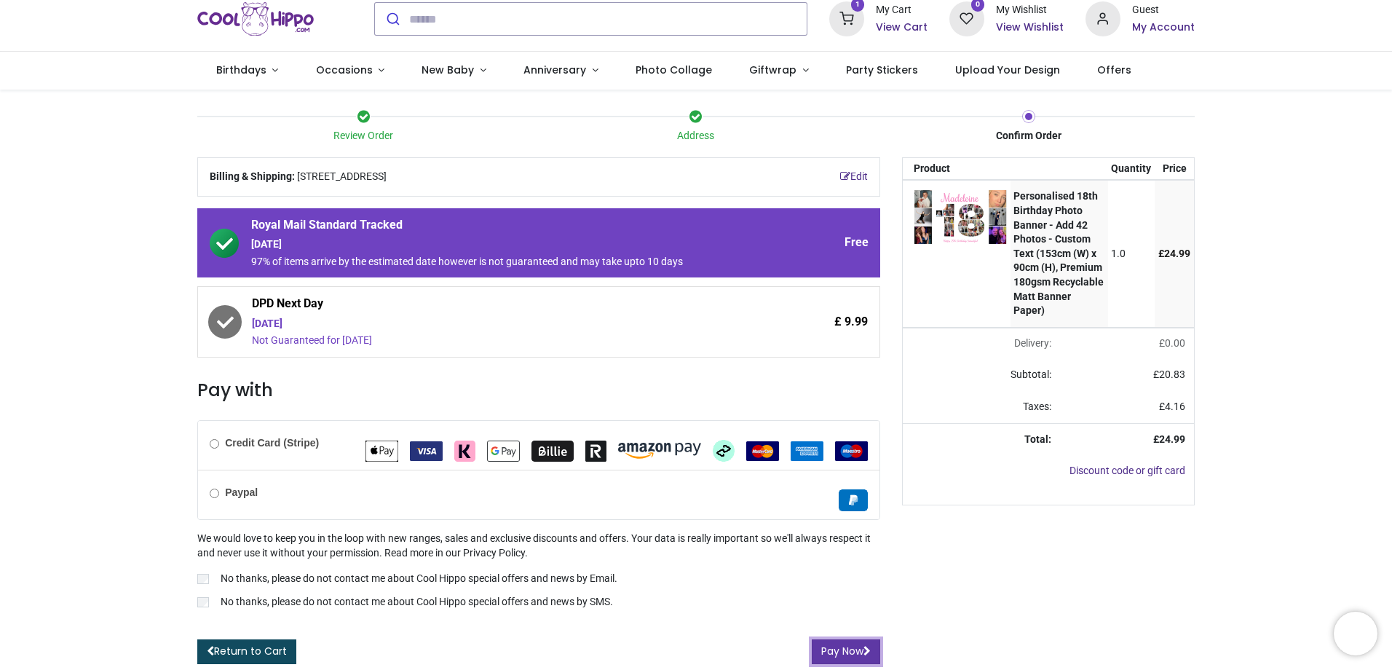
click at [842, 655] on button "Pay Now" at bounding box center [846, 651] width 68 height 25
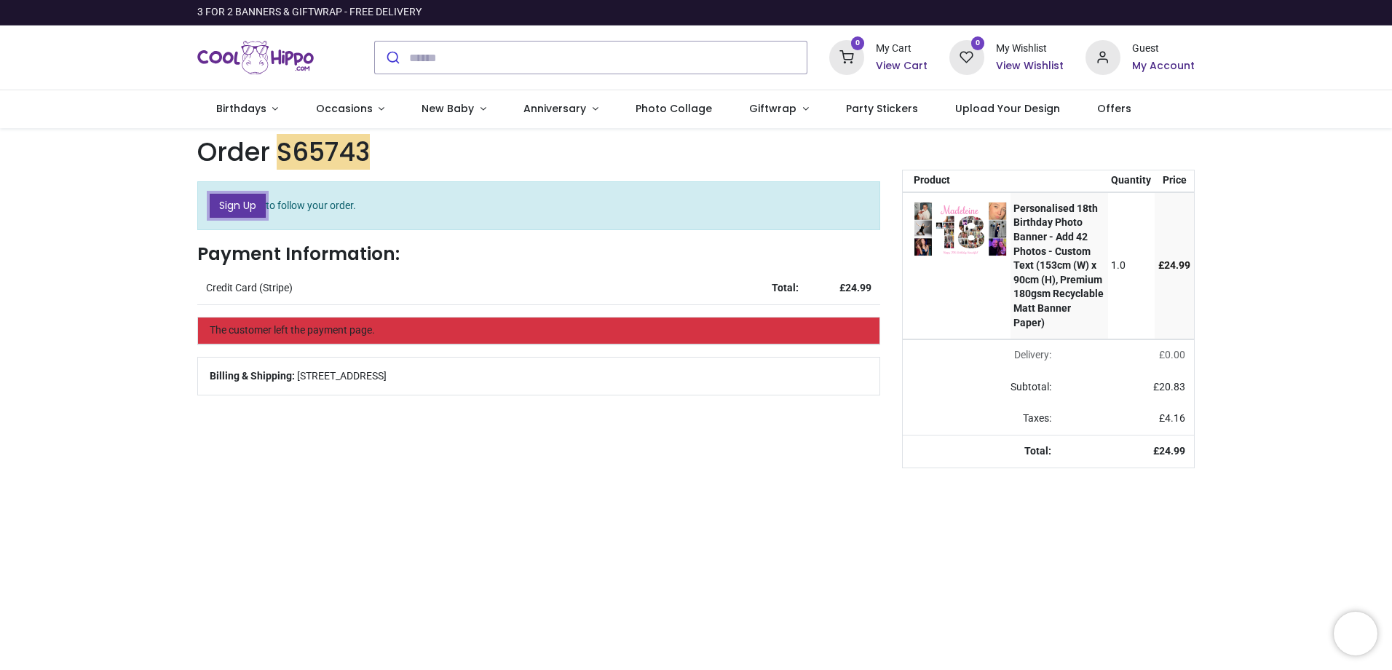
click at [239, 205] on link "Sign Up" at bounding box center [238, 206] width 56 height 25
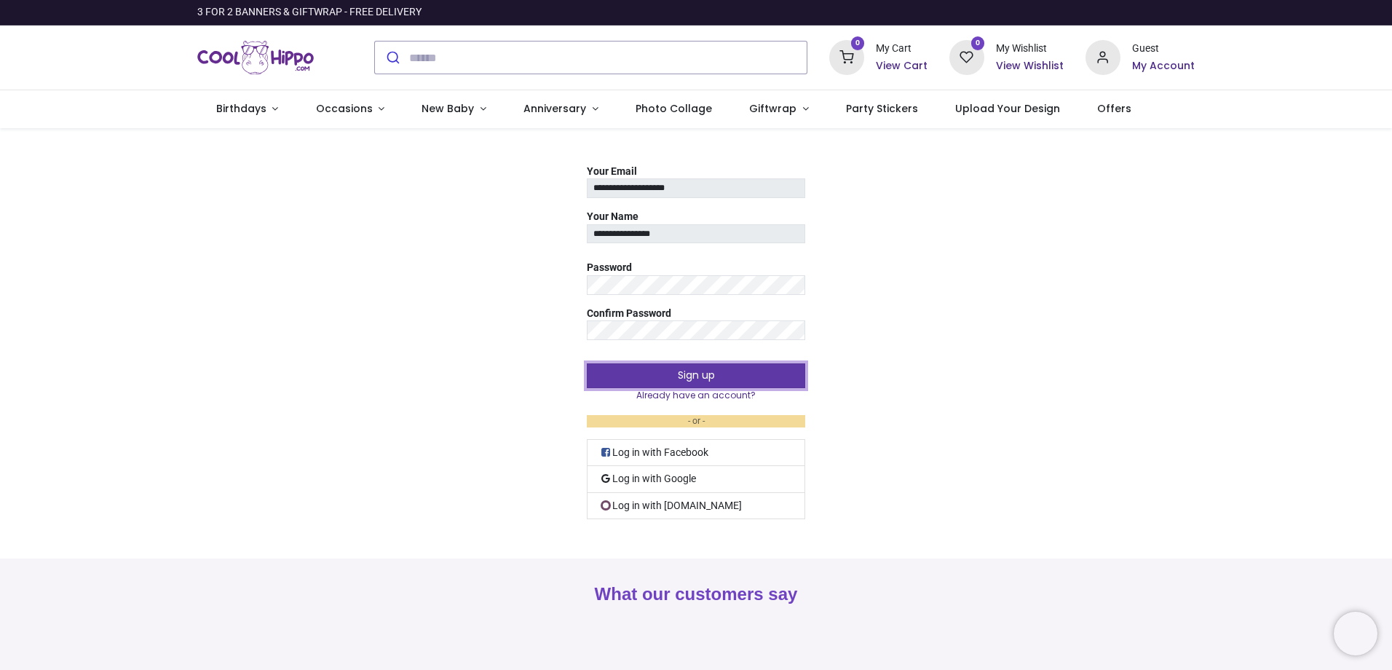
click at [729, 378] on button "Sign up" at bounding box center [696, 375] width 218 height 25
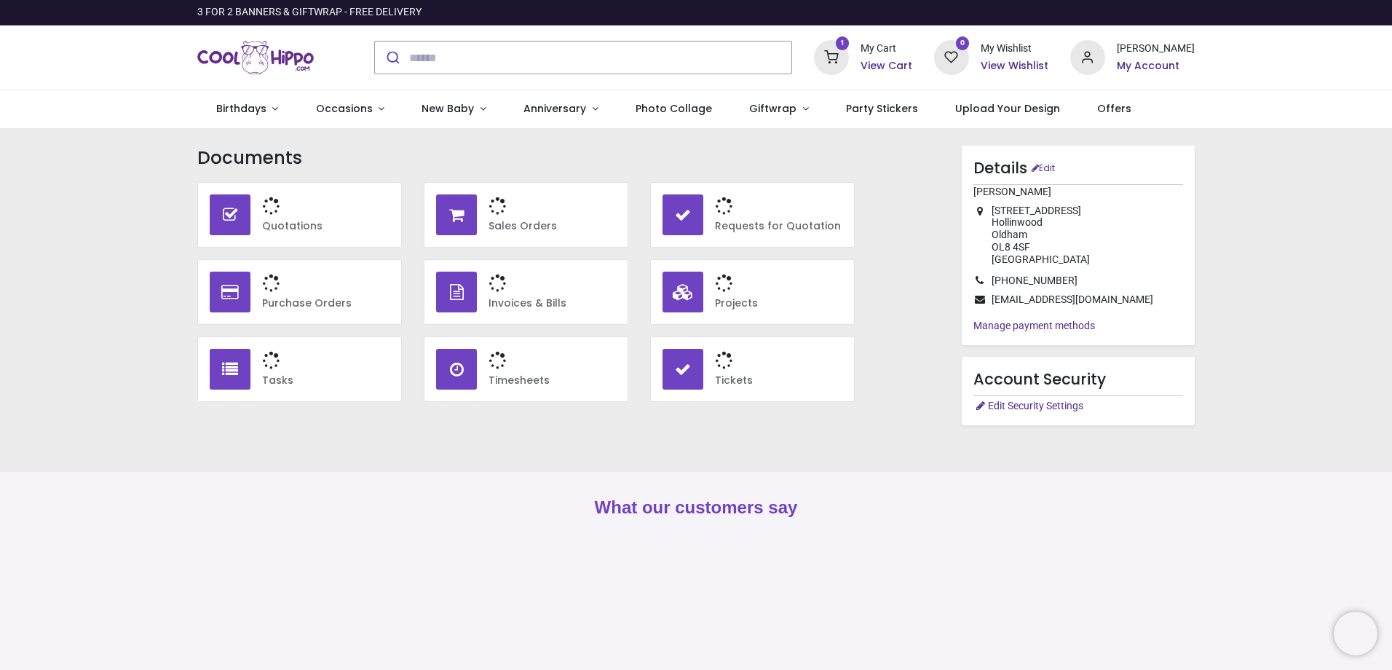
type input "**********"
click at [890, 66] on h6 "View Cart" at bounding box center [887, 66] width 52 height 15
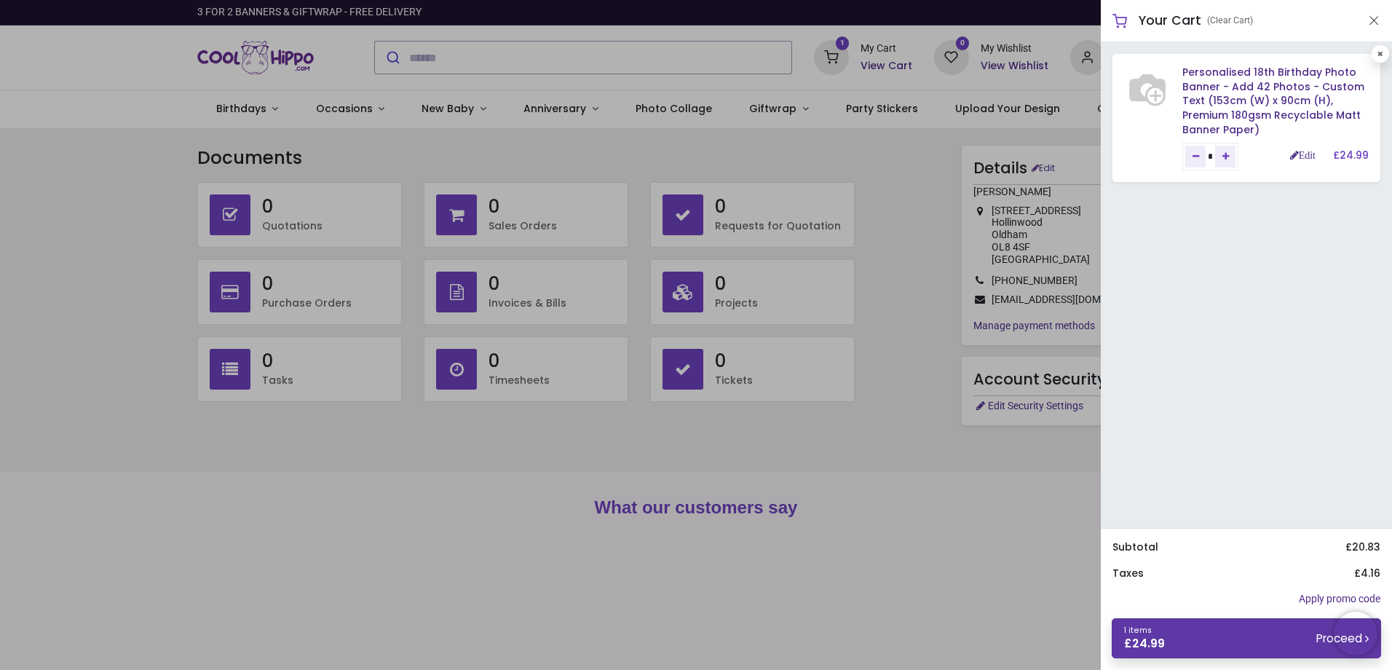
click at [1201, 644] on link "1 items £ 24.99 Proceed" at bounding box center [1246, 638] width 269 height 40
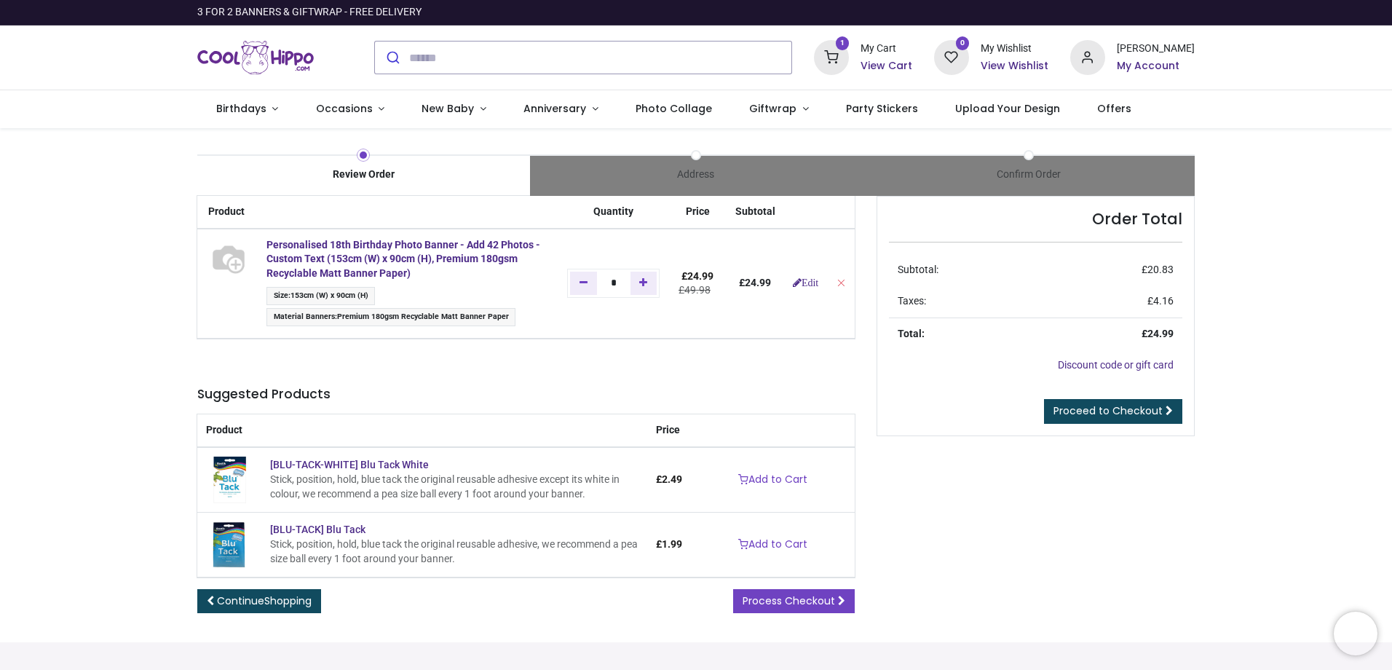
type input "**********"
click at [1103, 414] on span "Proceed to Checkout" at bounding box center [1108, 410] width 109 height 15
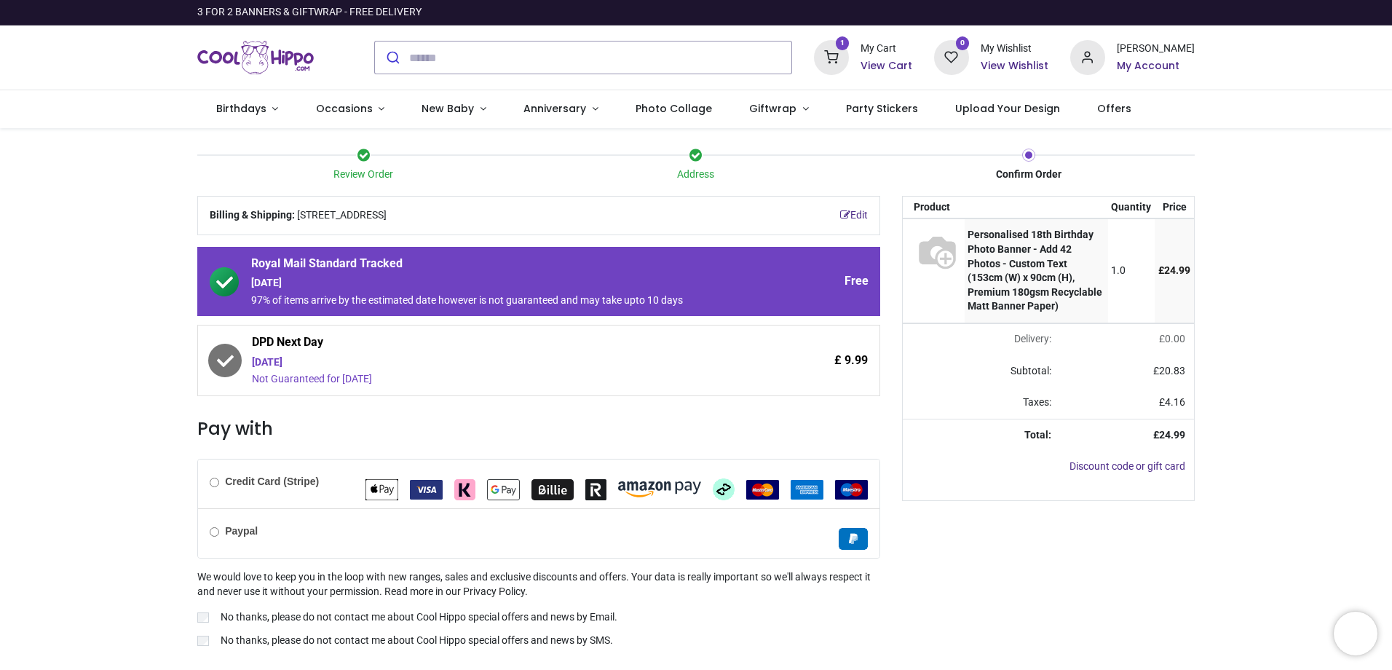
click at [235, 484] on b "Credit Card (Stripe)" at bounding box center [272, 481] width 94 height 12
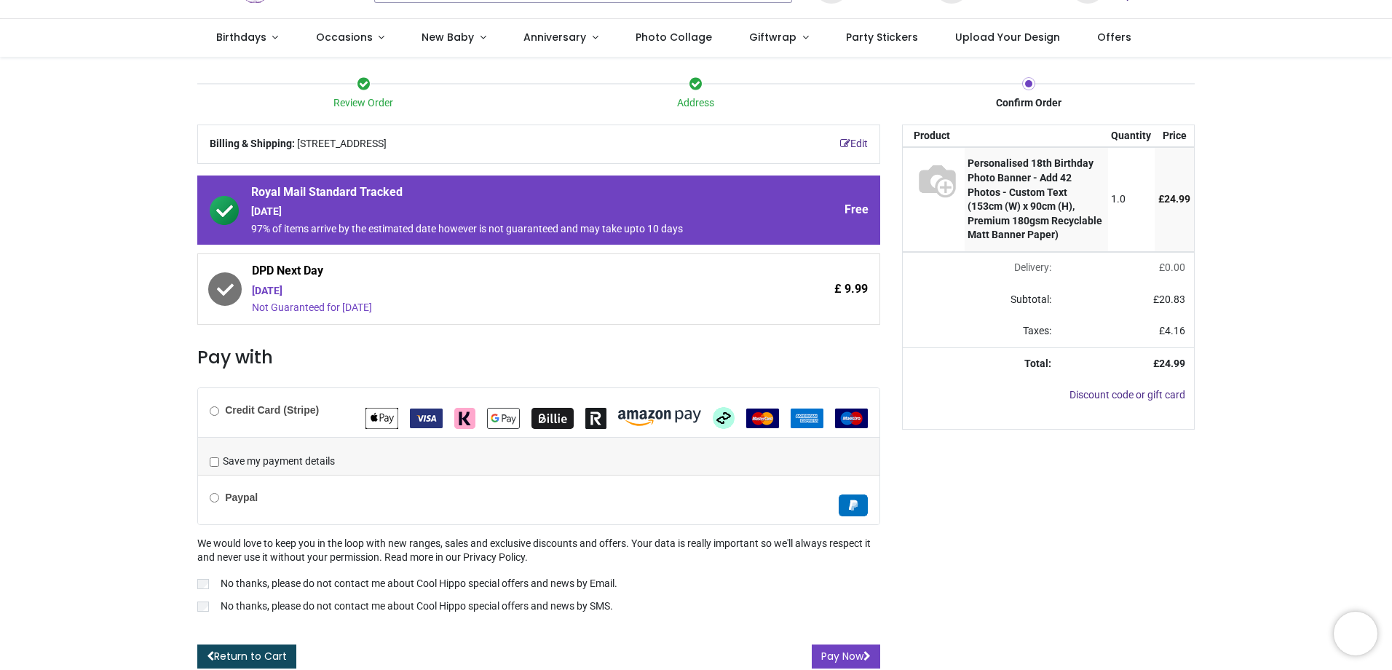
scroll to position [76, 0]
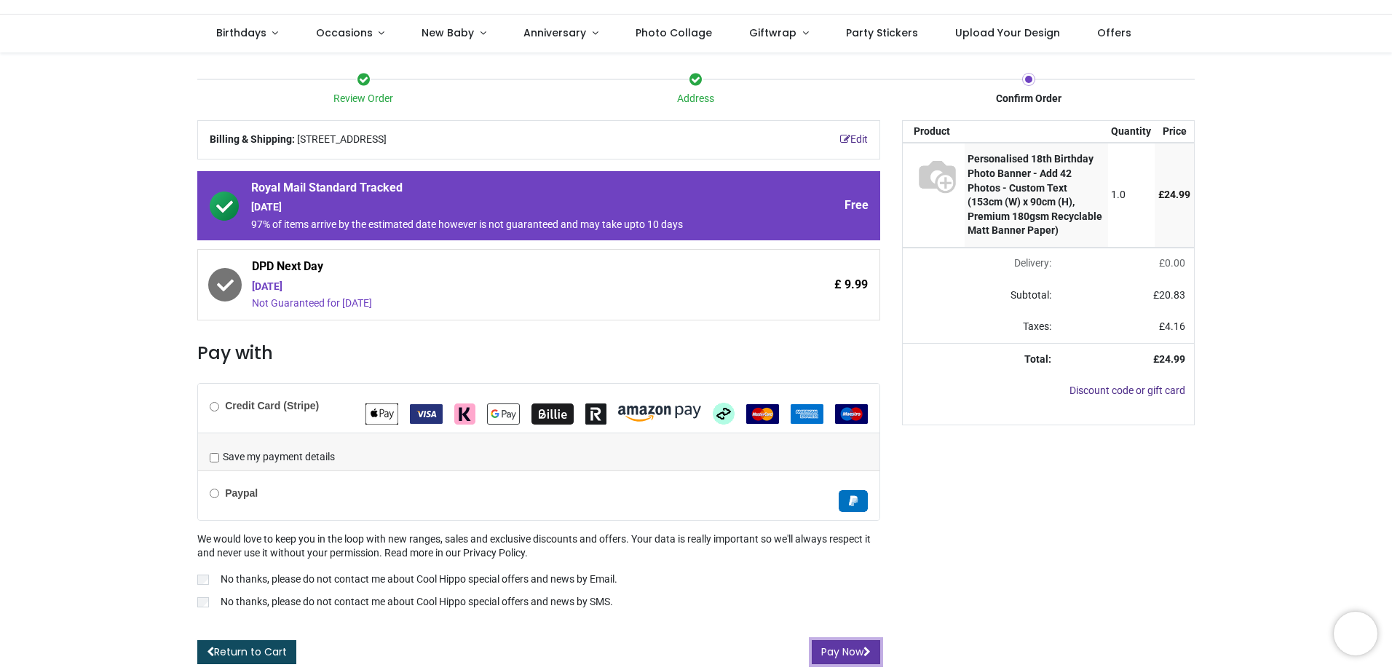
click at [829, 652] on button "Pay Now" at bounding box center [846, 652] width 68 height 25
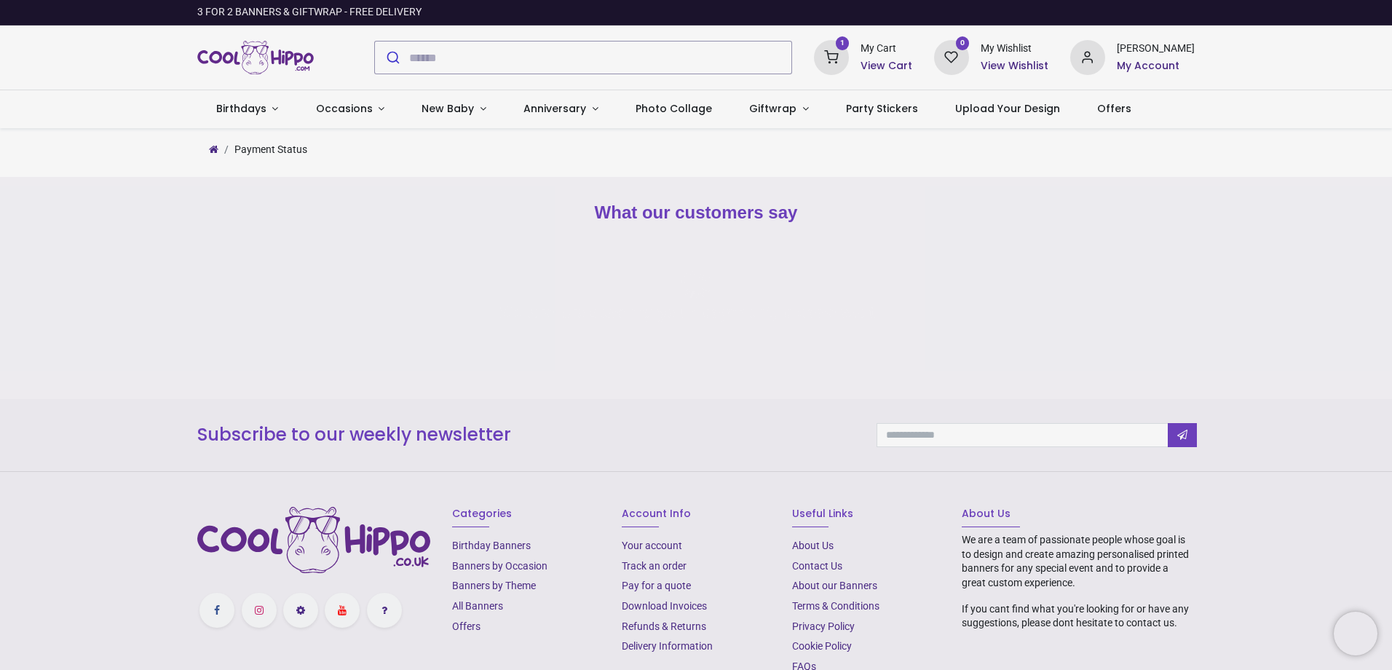
type input "**********"
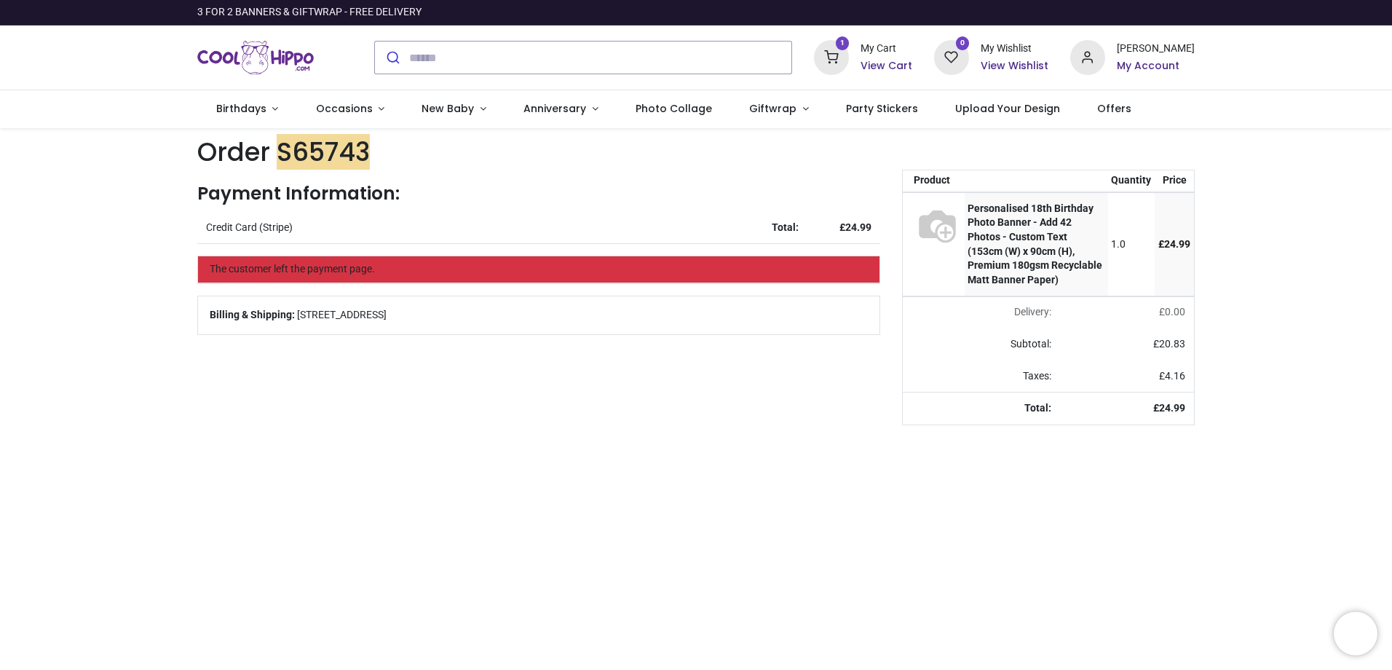
type input "**********"
click at [1148, 60] on h6 "My Account" at bounding box center [1156, 66] width 78 height 15
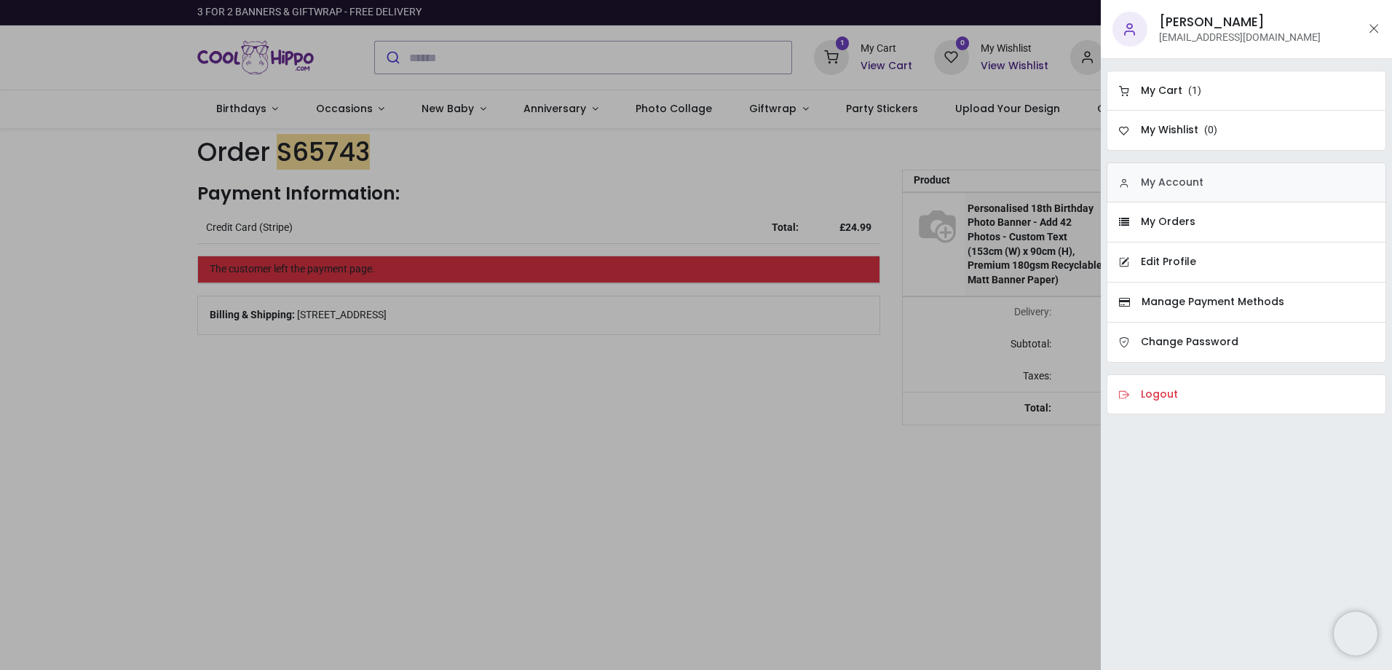
click at [1192, 181] on h6 "My Account" at bounding box center [1172, 182] width 63 height 15
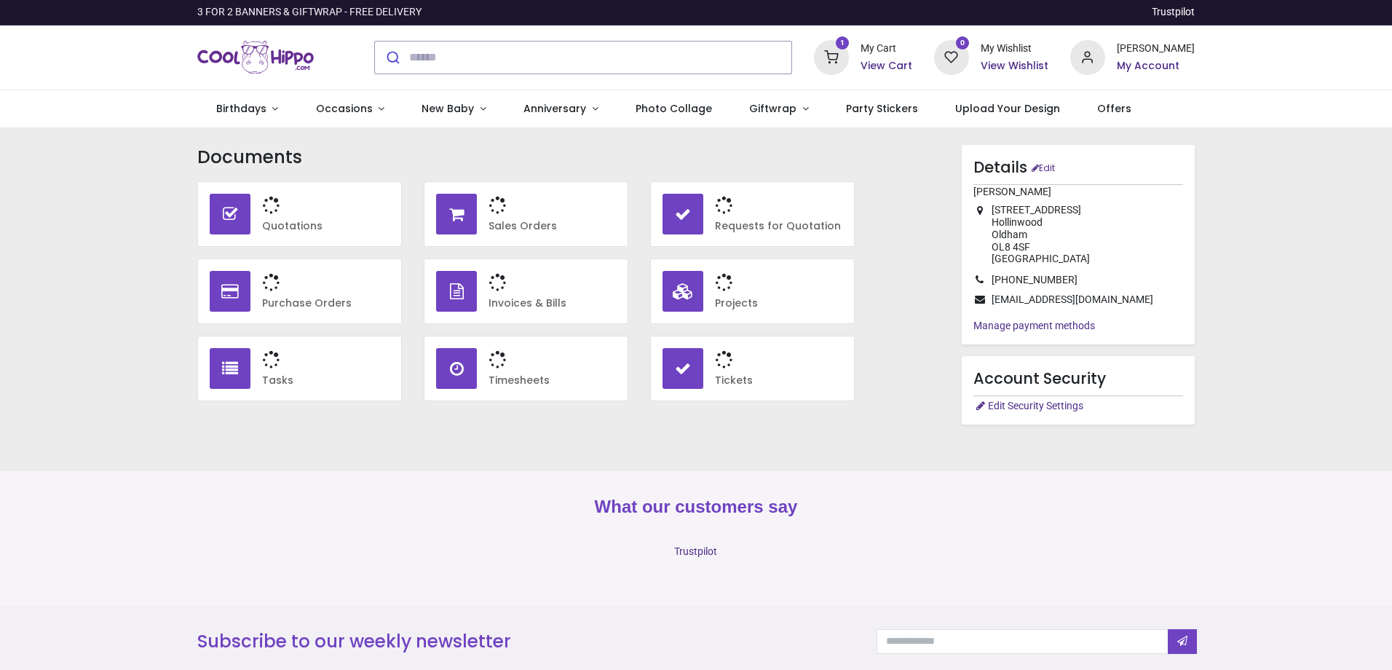
type input "**********"
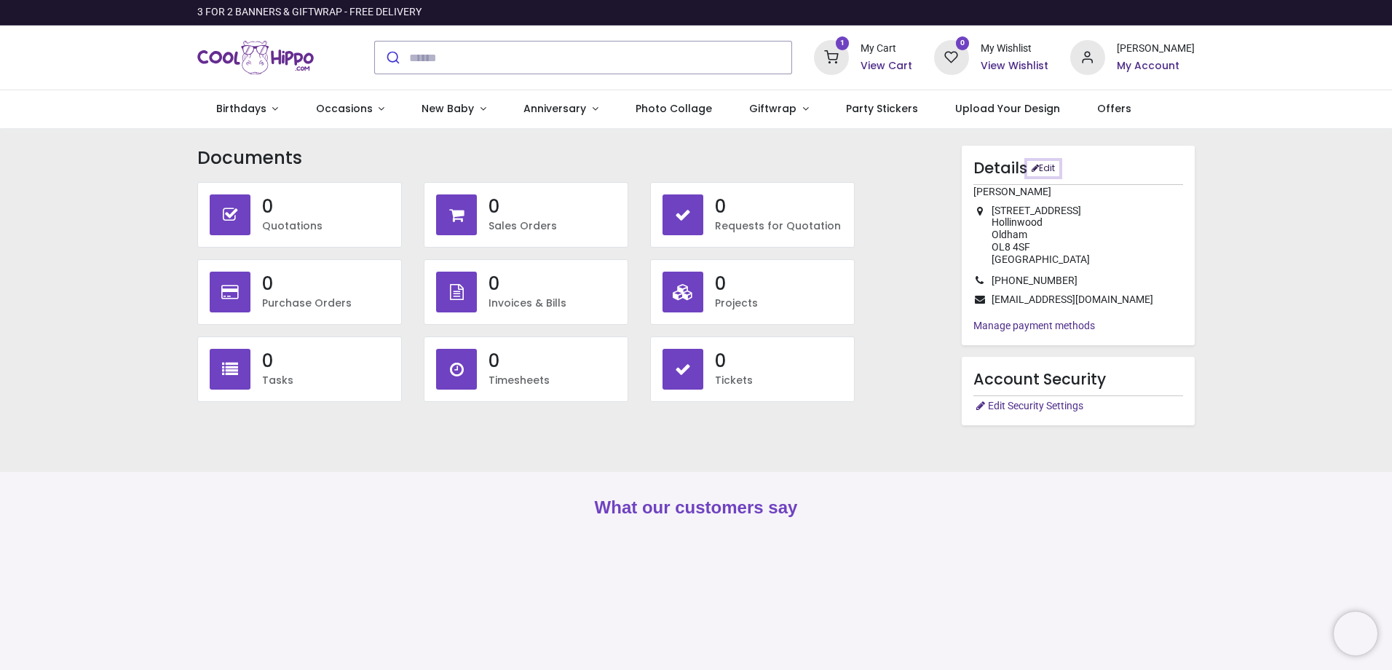
click at [1049, 164] on link "Edit" at bounding box center [1043, 168] width 32 height 15
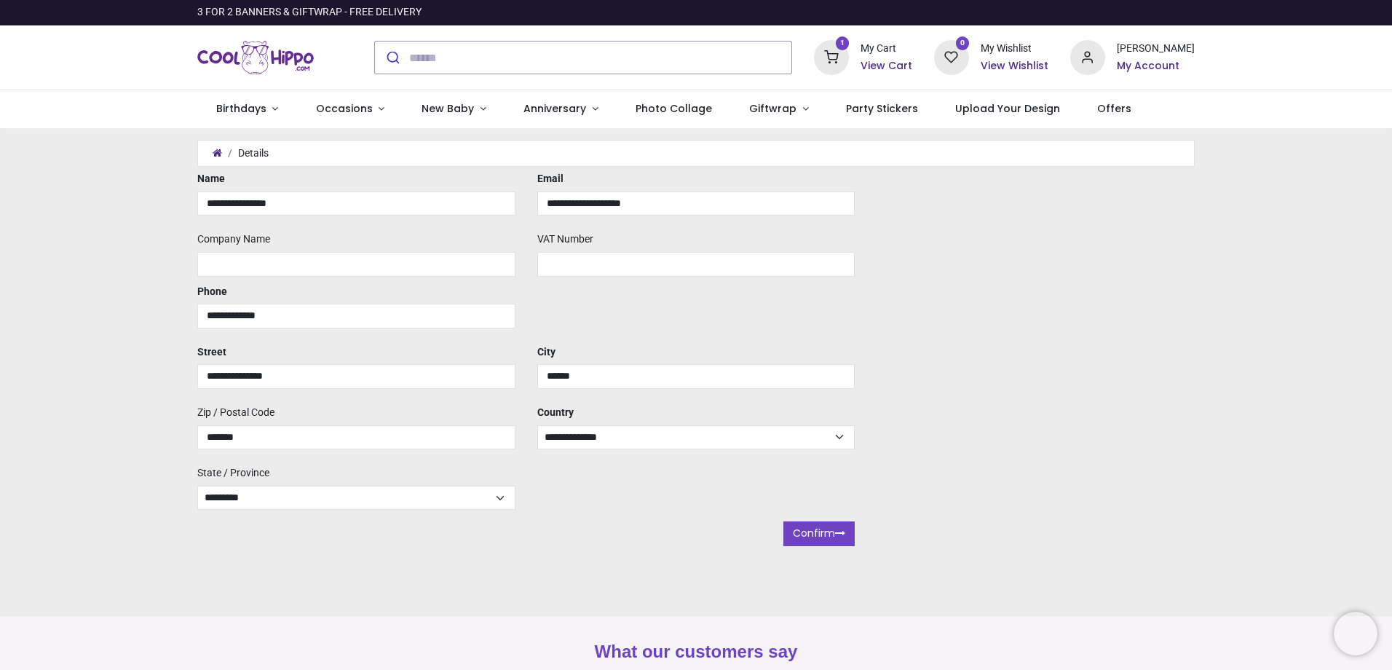
type input "**********"
click at [821, 536] on button "Confirm" at bounding box center [819, 533] width 71 height 25
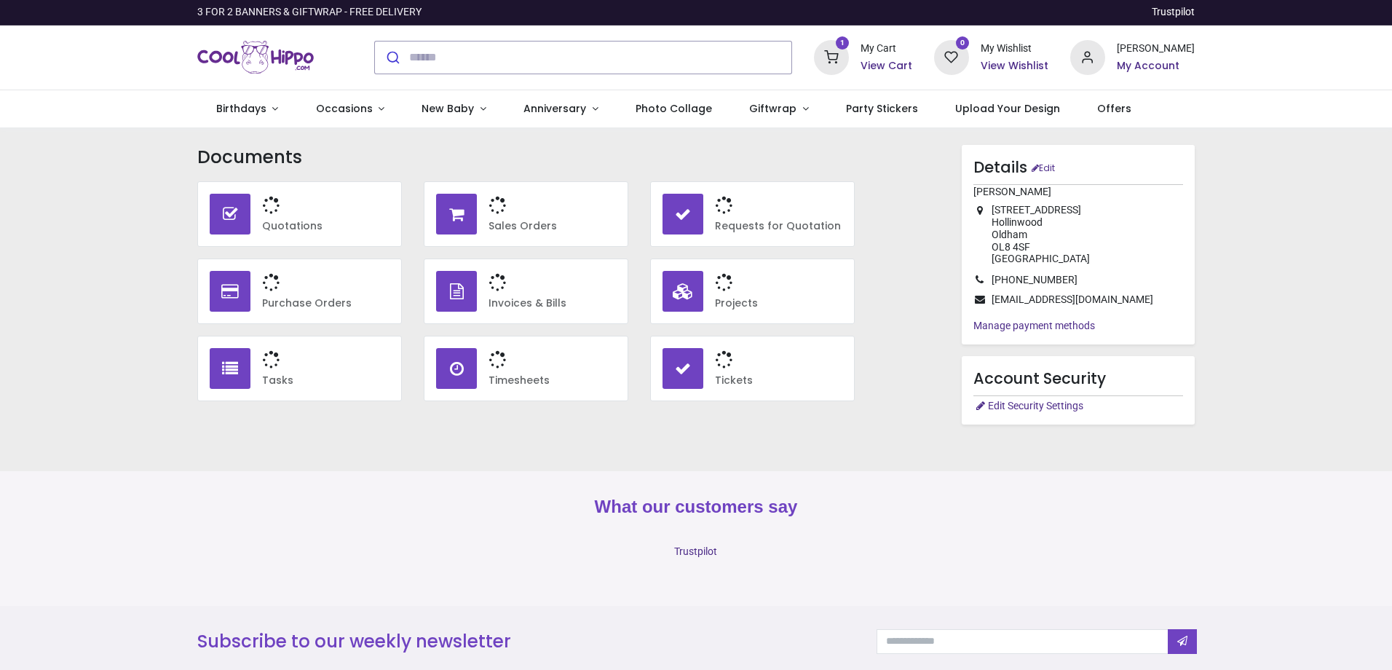
type input "**********"
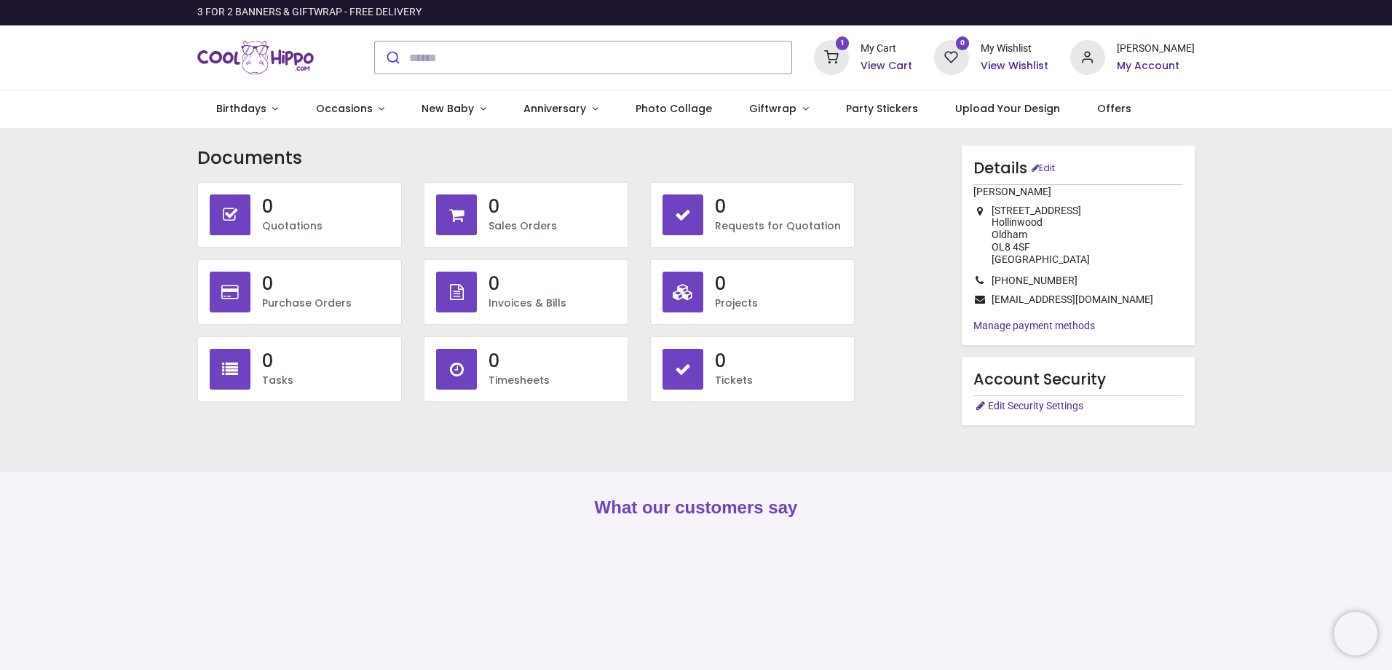
click at [884, 64] on h6 "View Cart" at bounding box center [887, 66] width 52 height 15
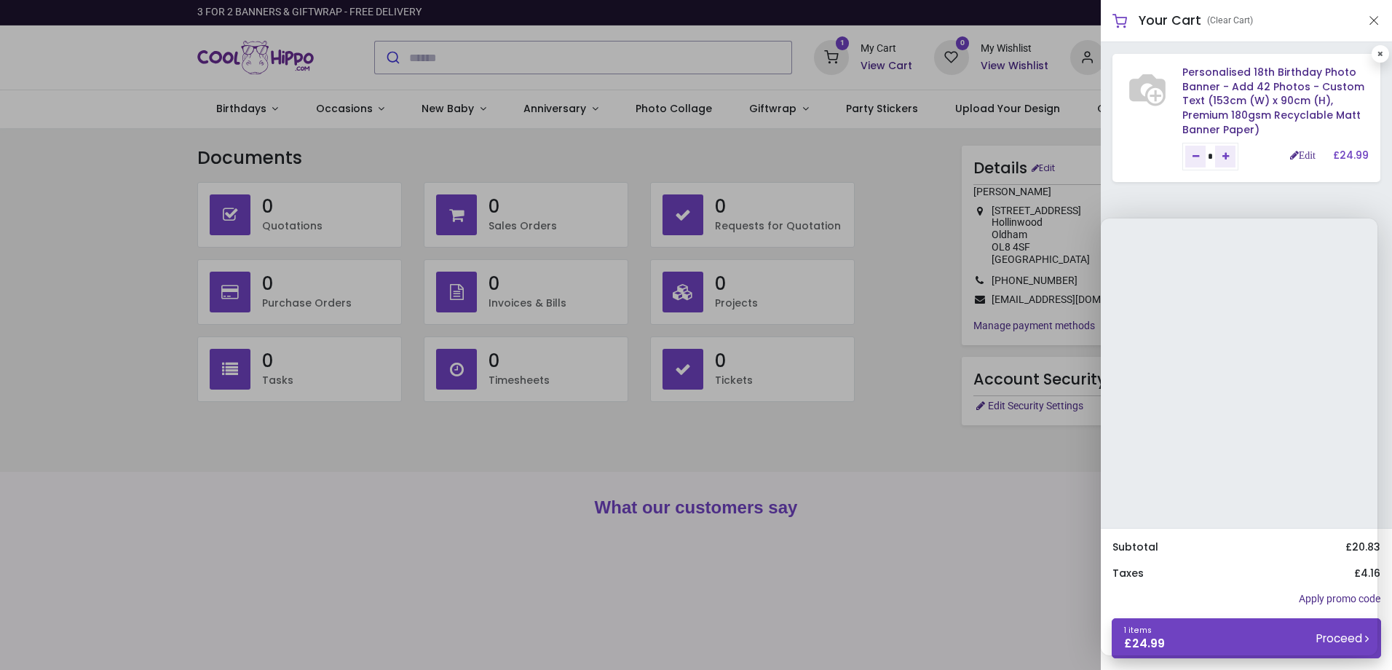
click at [995, 482] on div at bounding box center [696, 335] width 1392 height 670
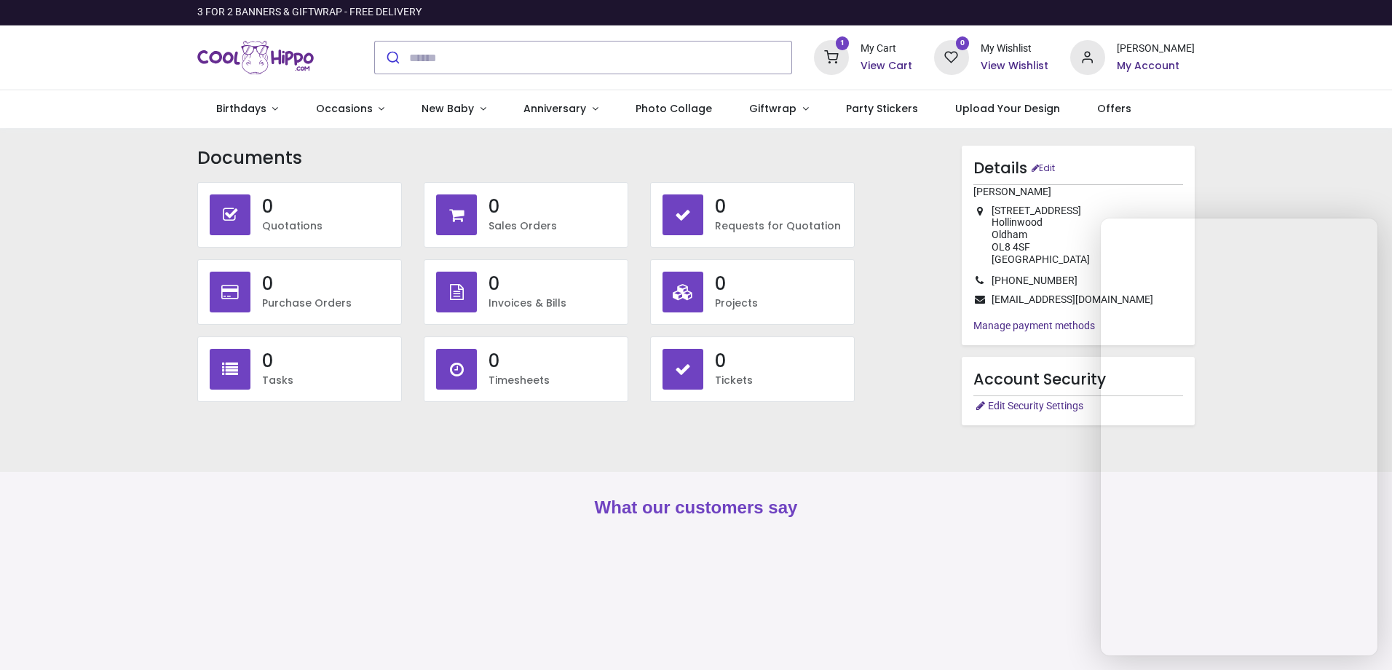
click at [876, 66] on h6 "View Cart" at bounding box center [887, 66] width 52 height 15
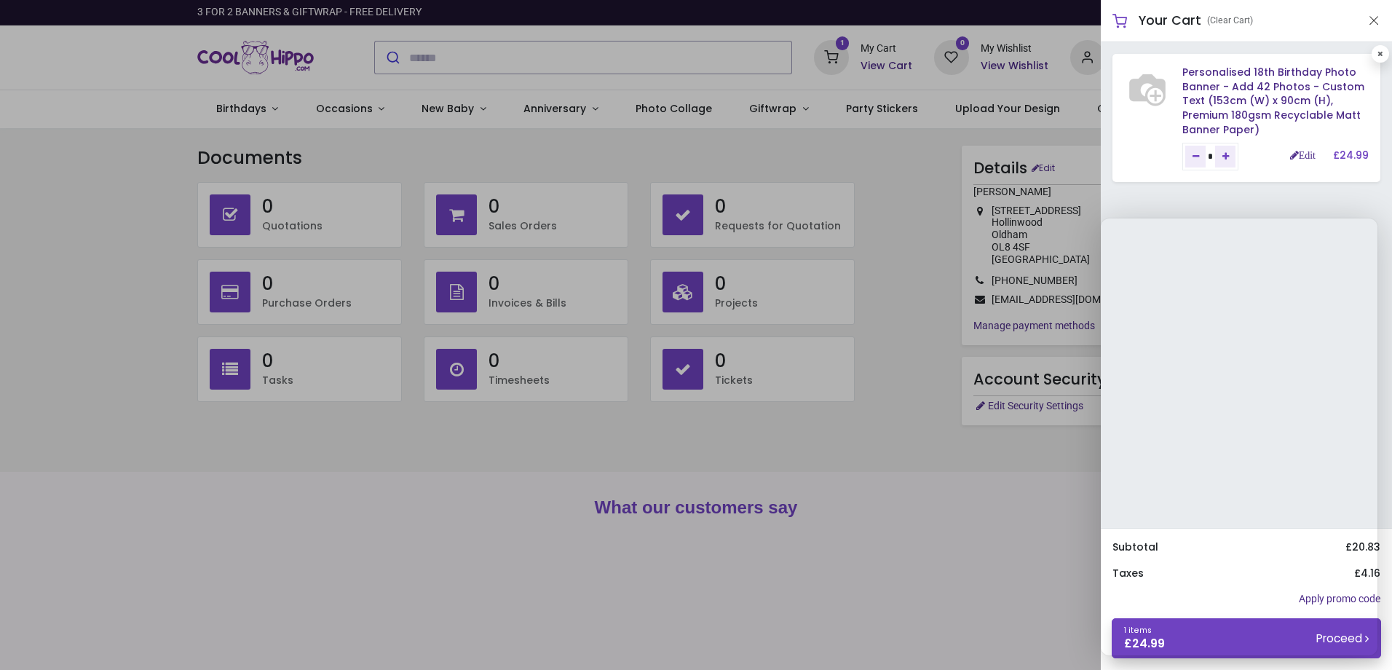
click at [1189, 194] on div "Personalised 18th Birthday Photo Banner - Add 42 Photos - Custom Text (153cm (W…" at bounding box center [1246, 285] width 291 height 486
click at [1322, 187] on div "Personalised 18th Birthday Photo Banner - Add 42 Photos - Custom Text (153cm (W…" at bounding box center [1246, 285] width 291 height 486
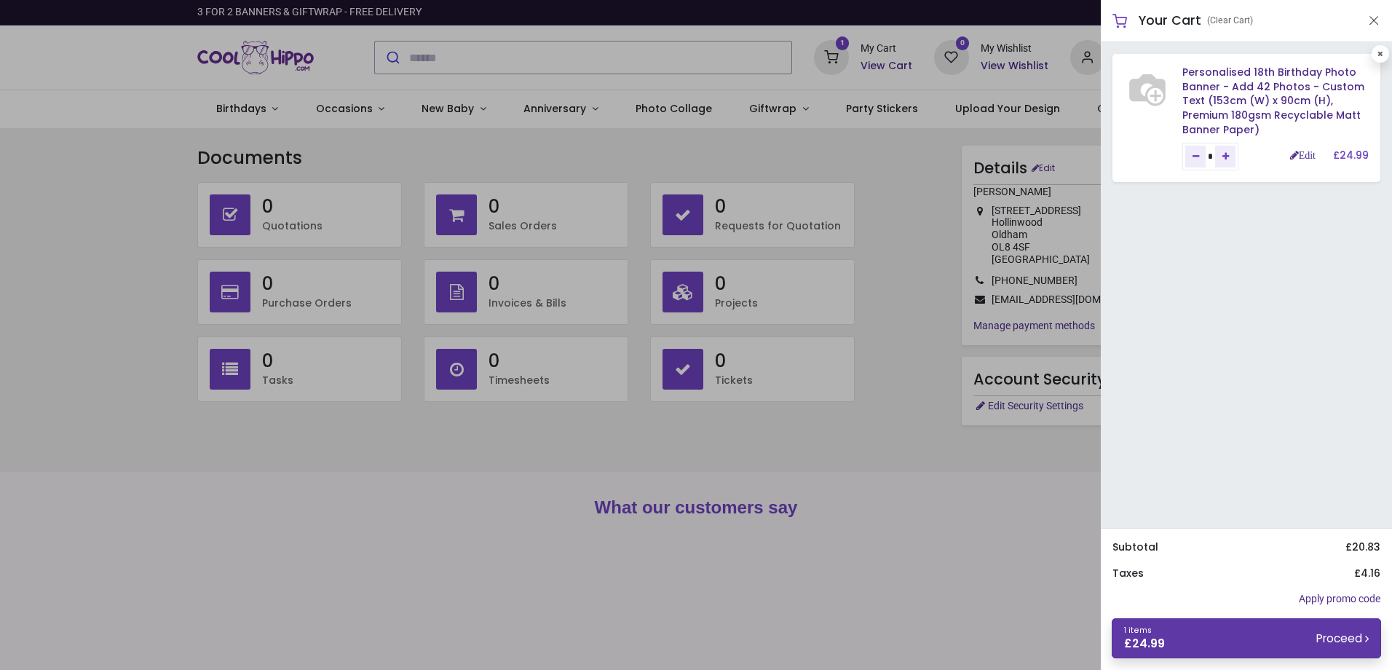
click at [1242, 641] on link "1 items £ 24.99 Proceed" at bounding box center [1246, 638] width 269 height 40
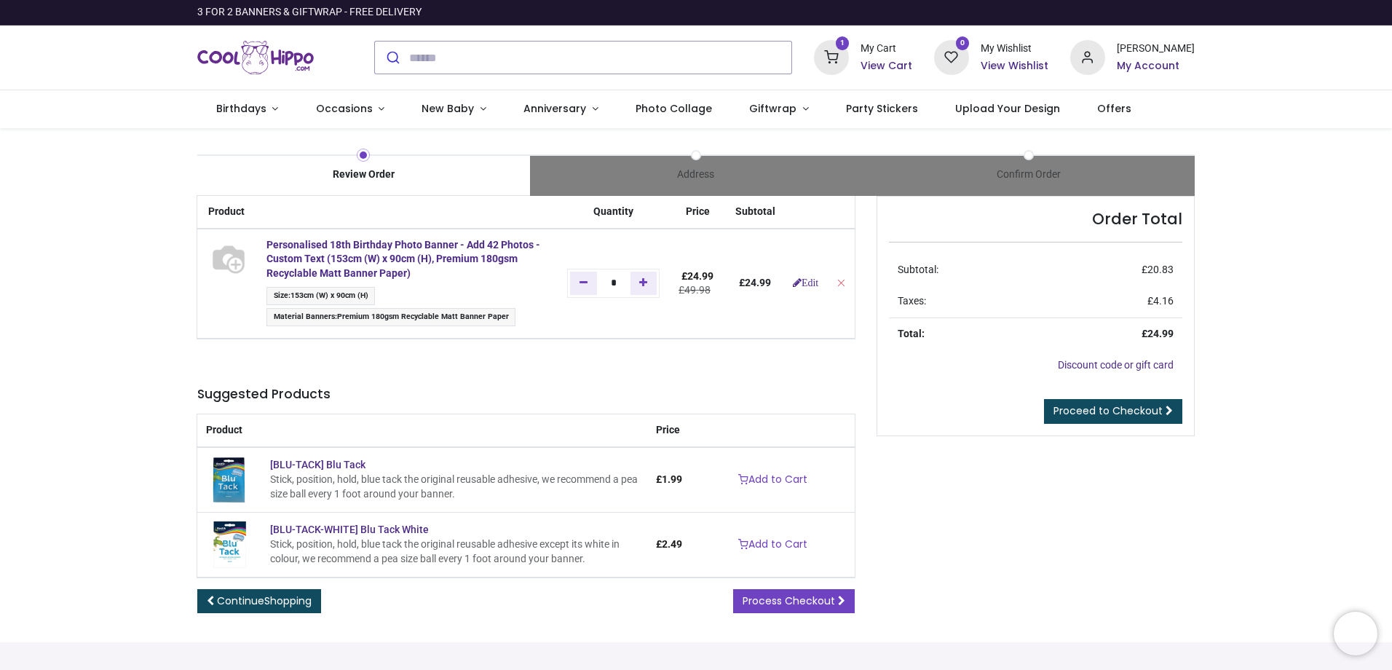
type input "**********"
click at [1119, 409] on span "Proceed to Checkout" at bounding box center [1108, 410] width 109 height 15
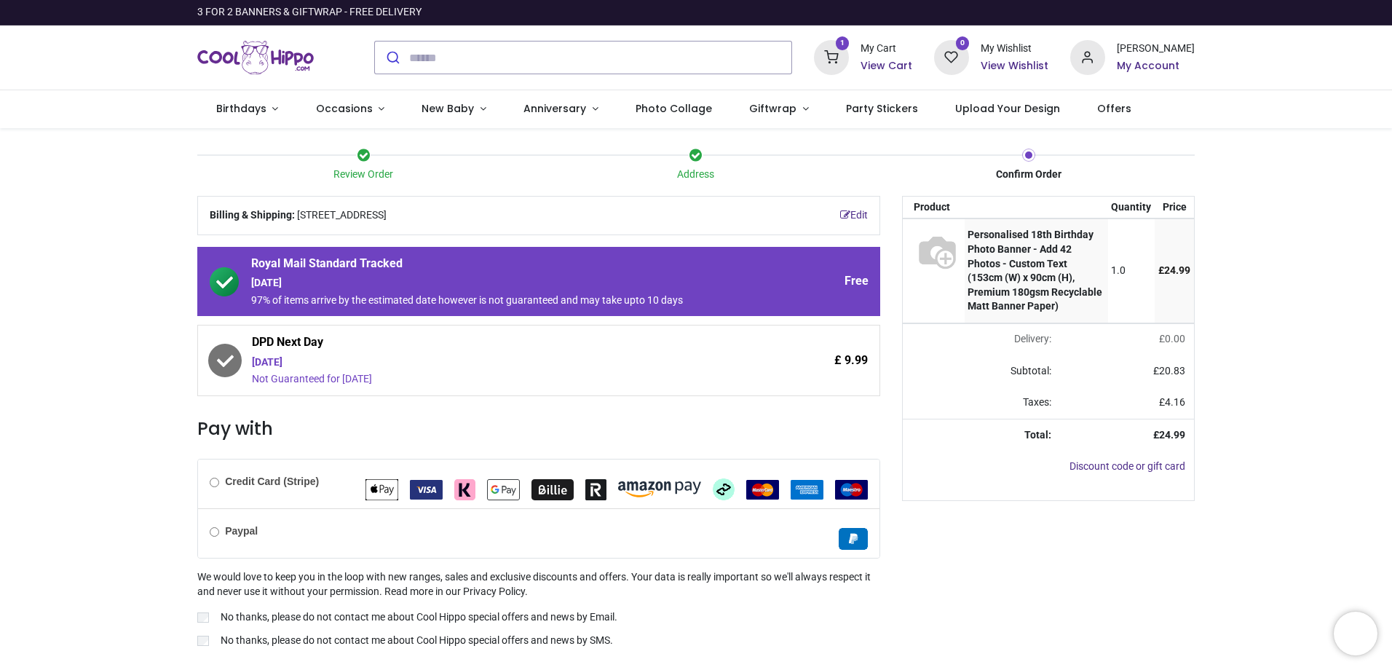
scroll to position [39, 0]
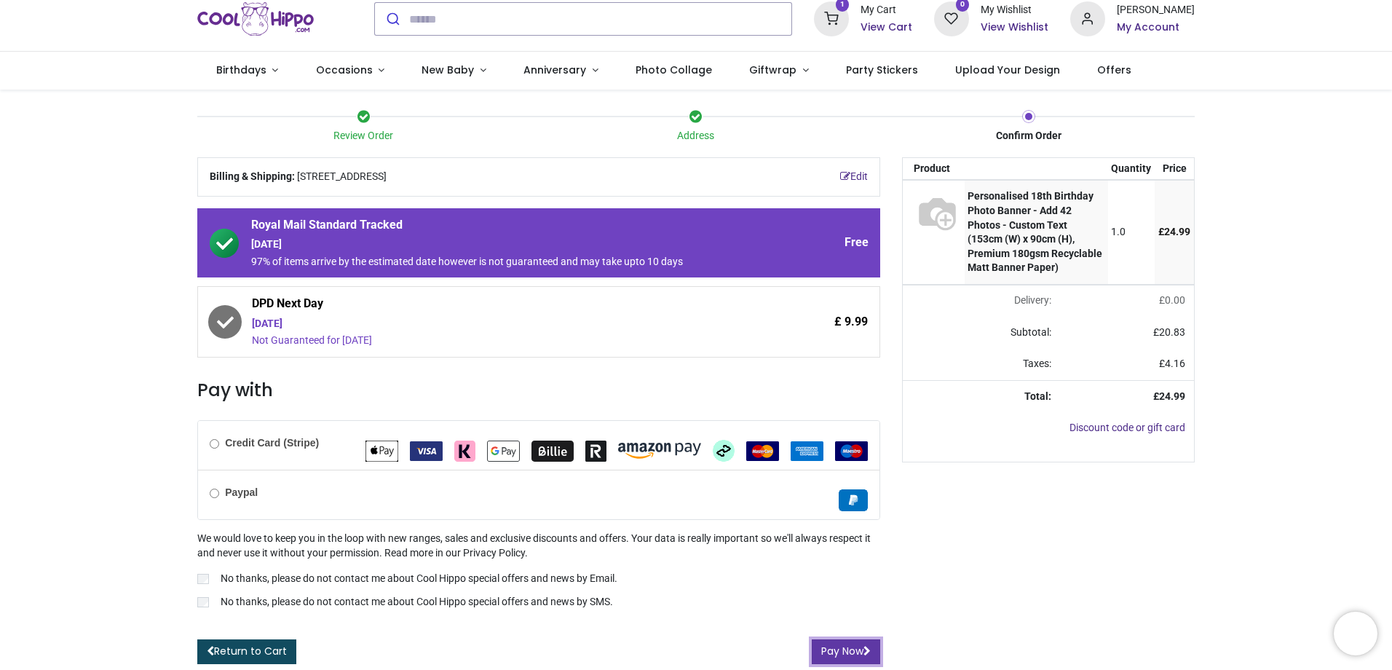
click at [839, 655] on button "Pay Now" at bounding box center [846, 651] width 68 height 25
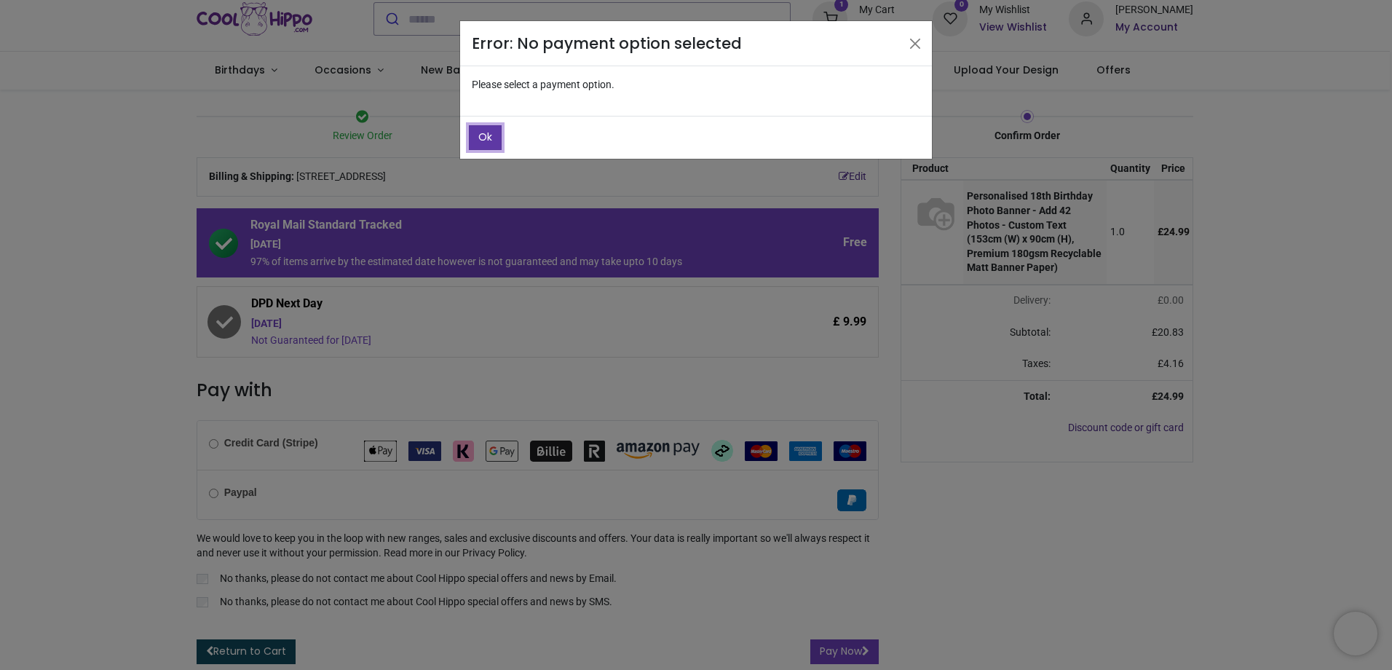
drag, startPoint x: 487, startPoint y: 132, endPoint x: 473, endPoint y: 141, distance: 16.4
click at [486, 132] on span "Ok" at bounding box center [485, 137] width 14 height 15
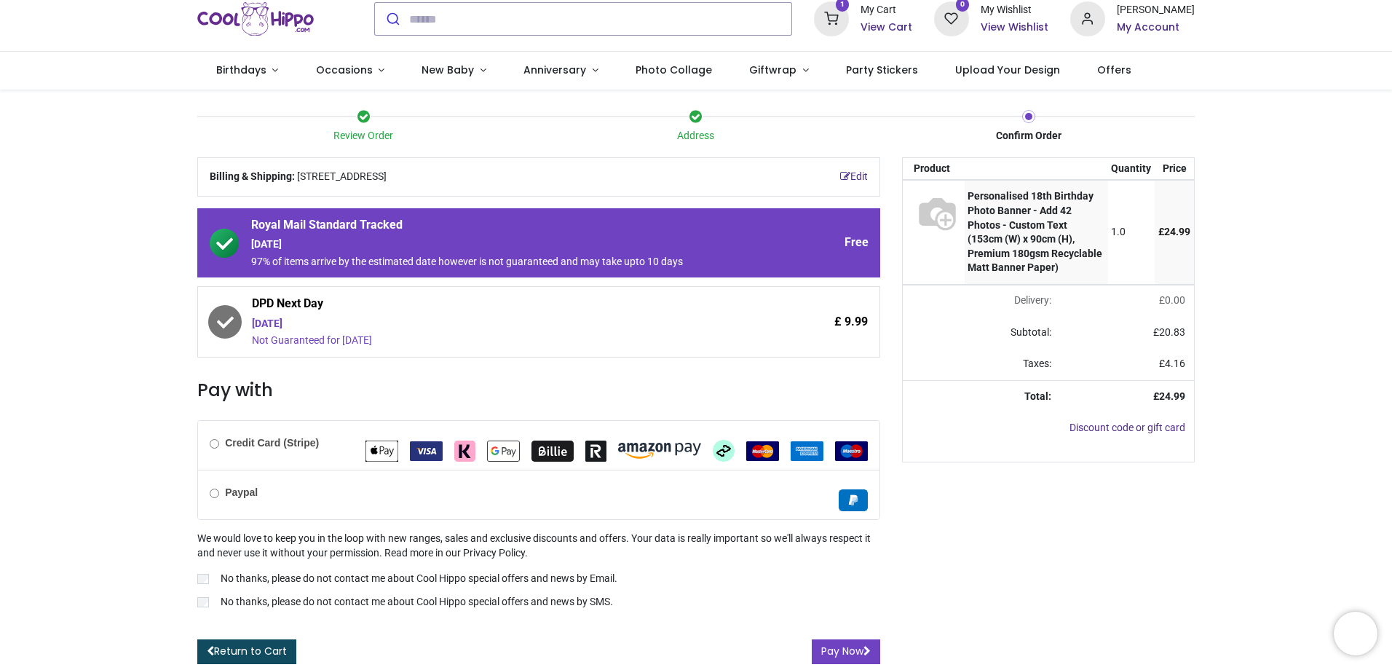
click at [213, 454] on div "Credit Card (Stripe)" at bounding box center [539, 445] width 682 height 49
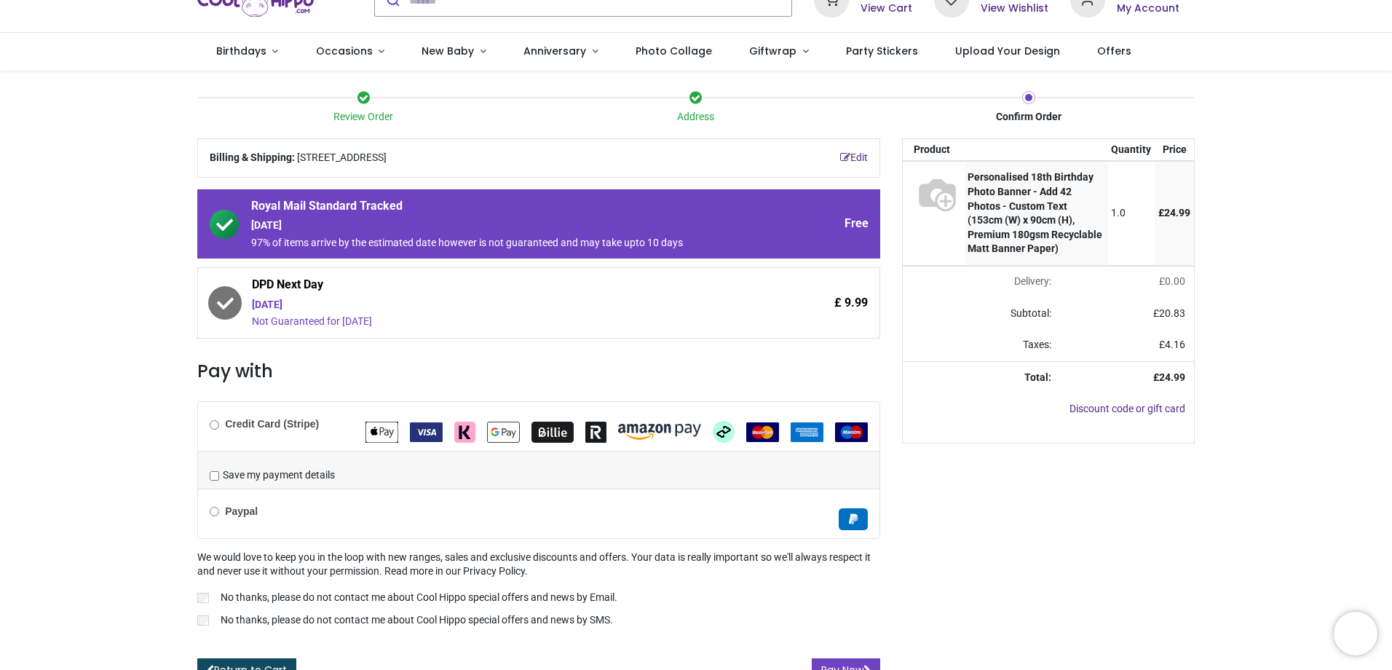
scroll to position [76, 0]
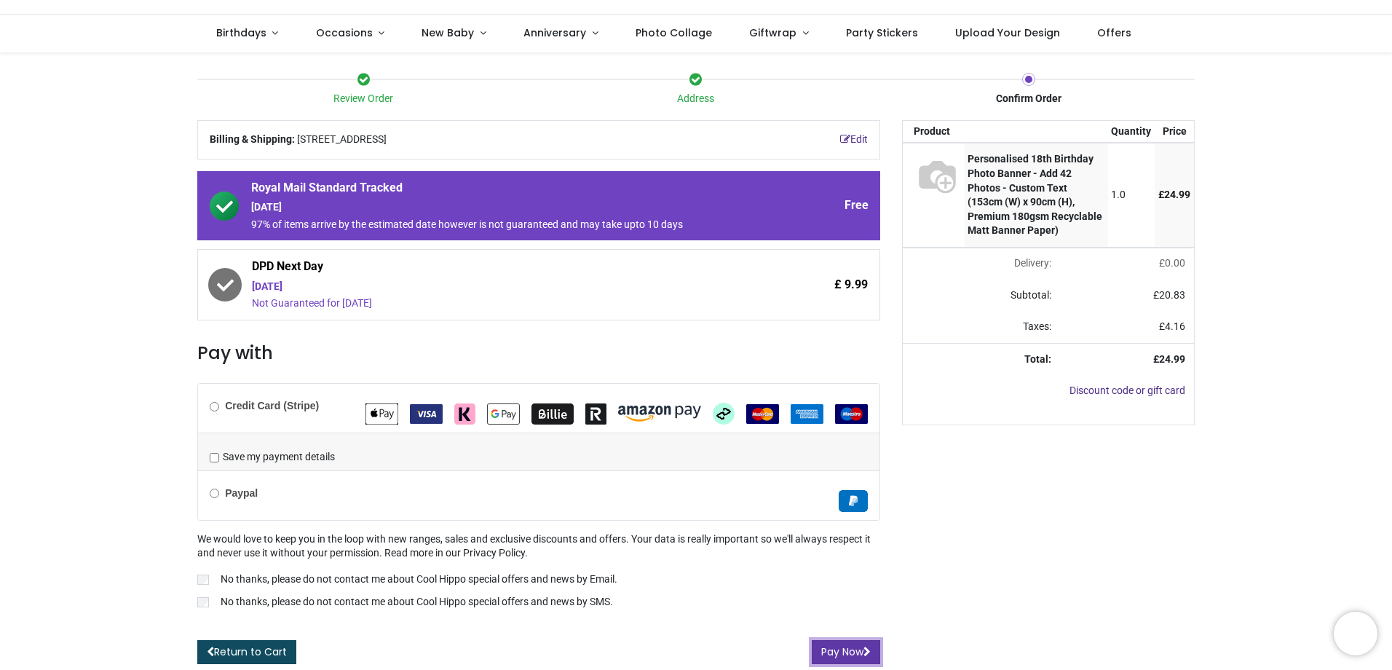
click at [846, 650] on button "Pay Now" at bounding box center [846, 652] width 68 height 25
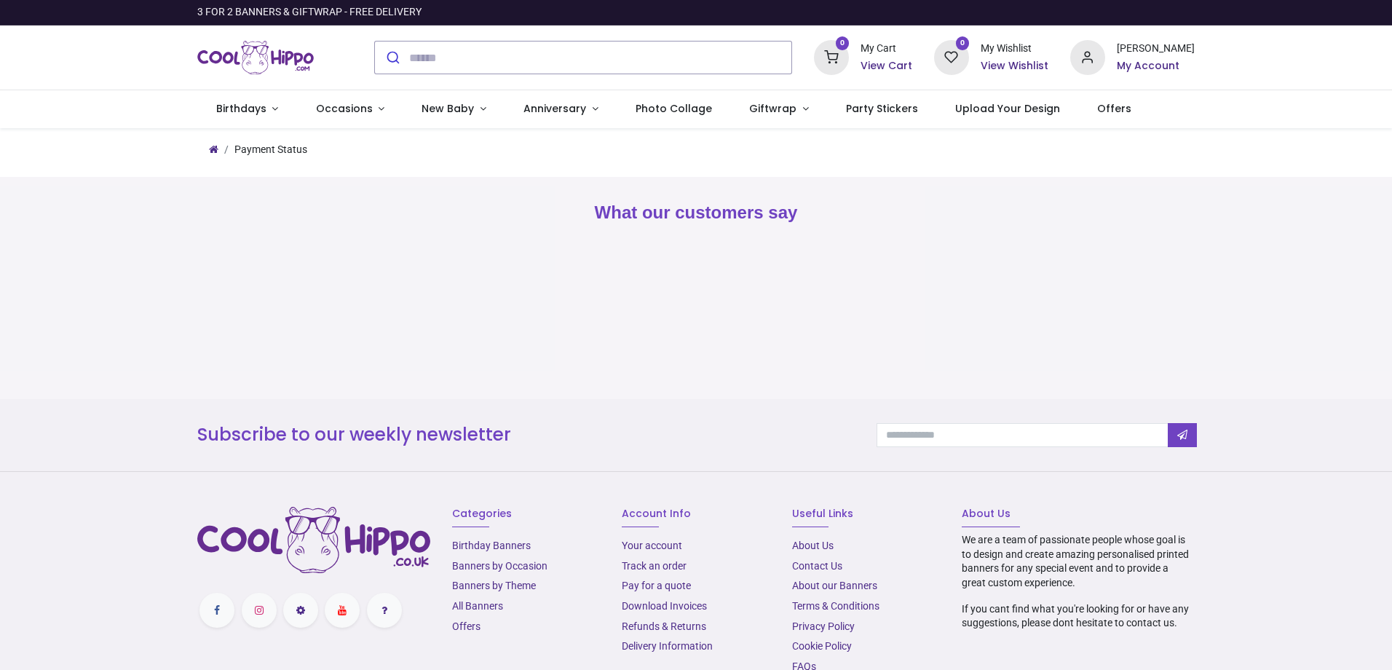
type input "**********"
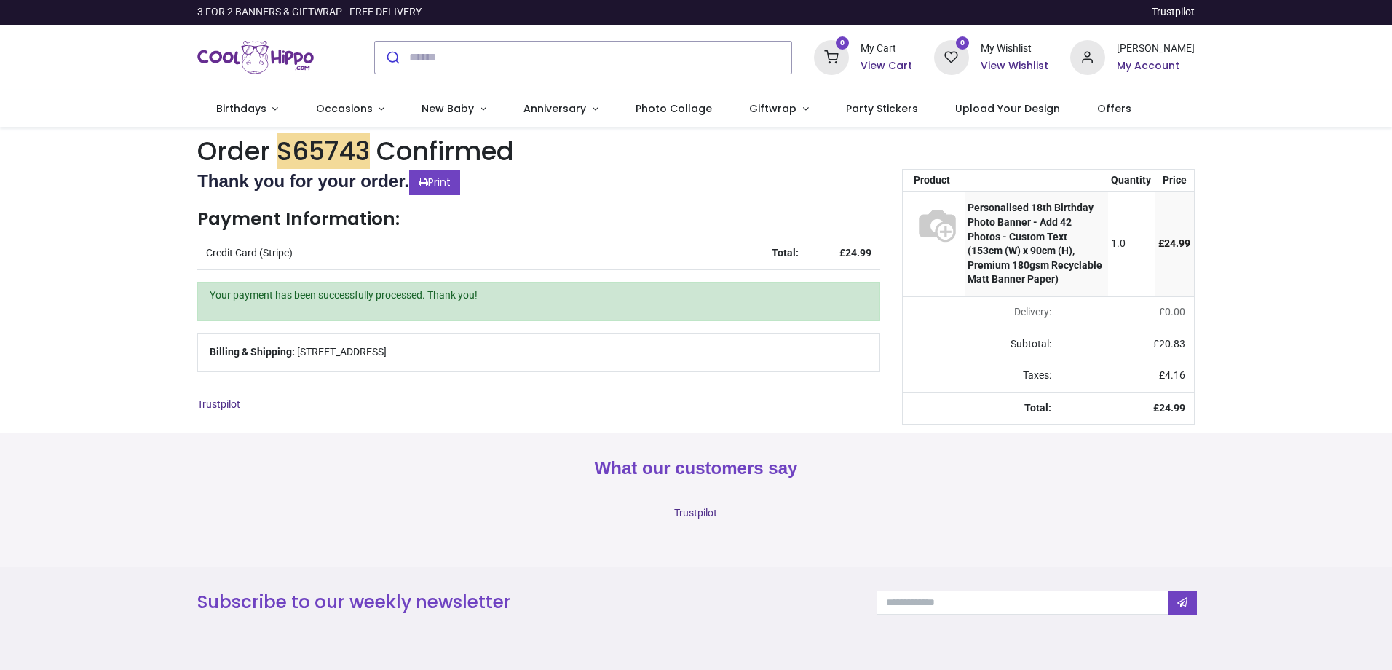
type input "**********"
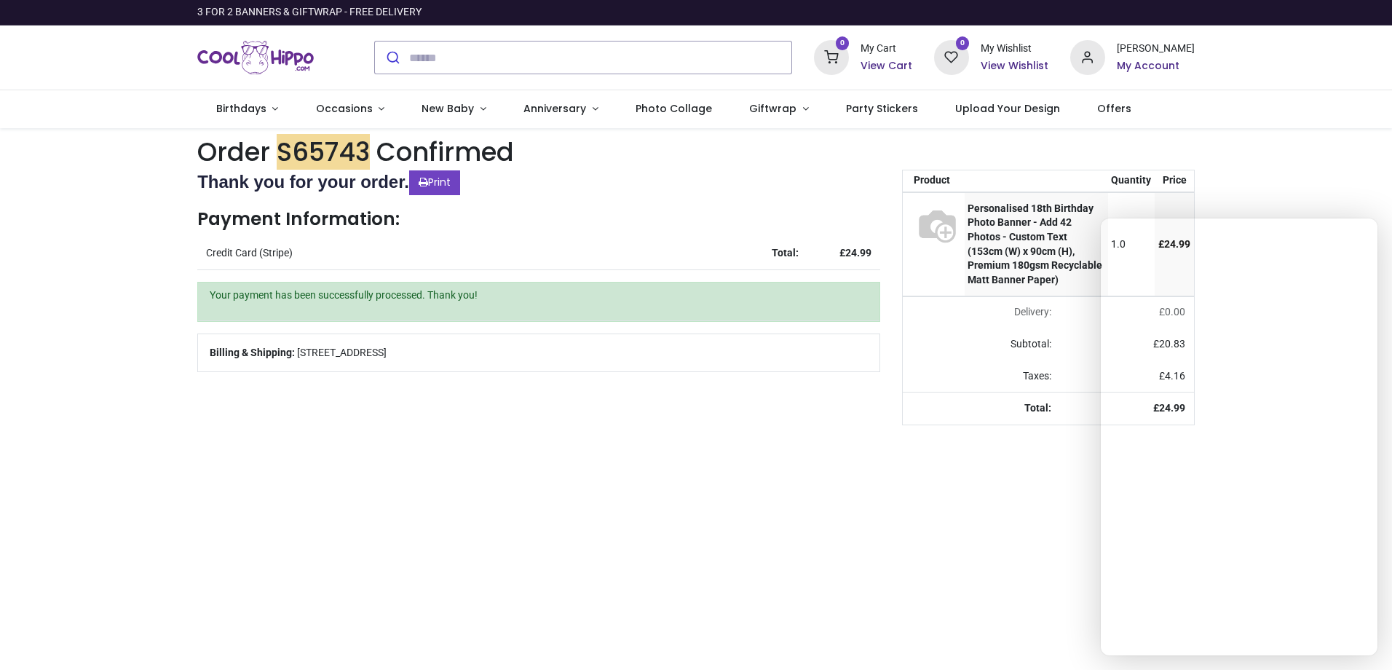
click at [1226, 145] on div "Order S65743 Confirmed Thank you for your order. Print Payment Information: Cre…" at bounding box center [696, 582] width 1392 height 909
click at [1138, 63] on h6 "My Account" at bounding box center [1156, 66] width 78 height 15
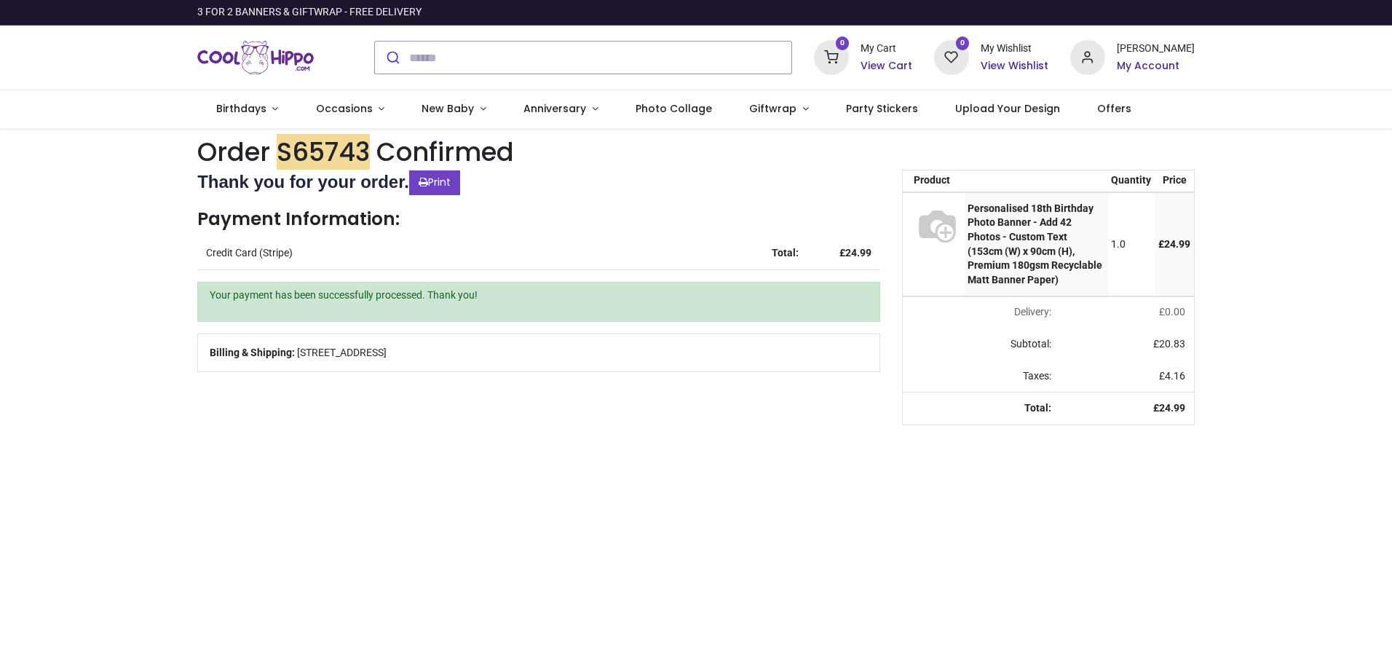
click at [596, 272] on div at bounding box center [696, 335] width 1392 height 670
click at [1159, 66] on h6 "My Account" at bounding box center [1156, 66] width 78 height 15
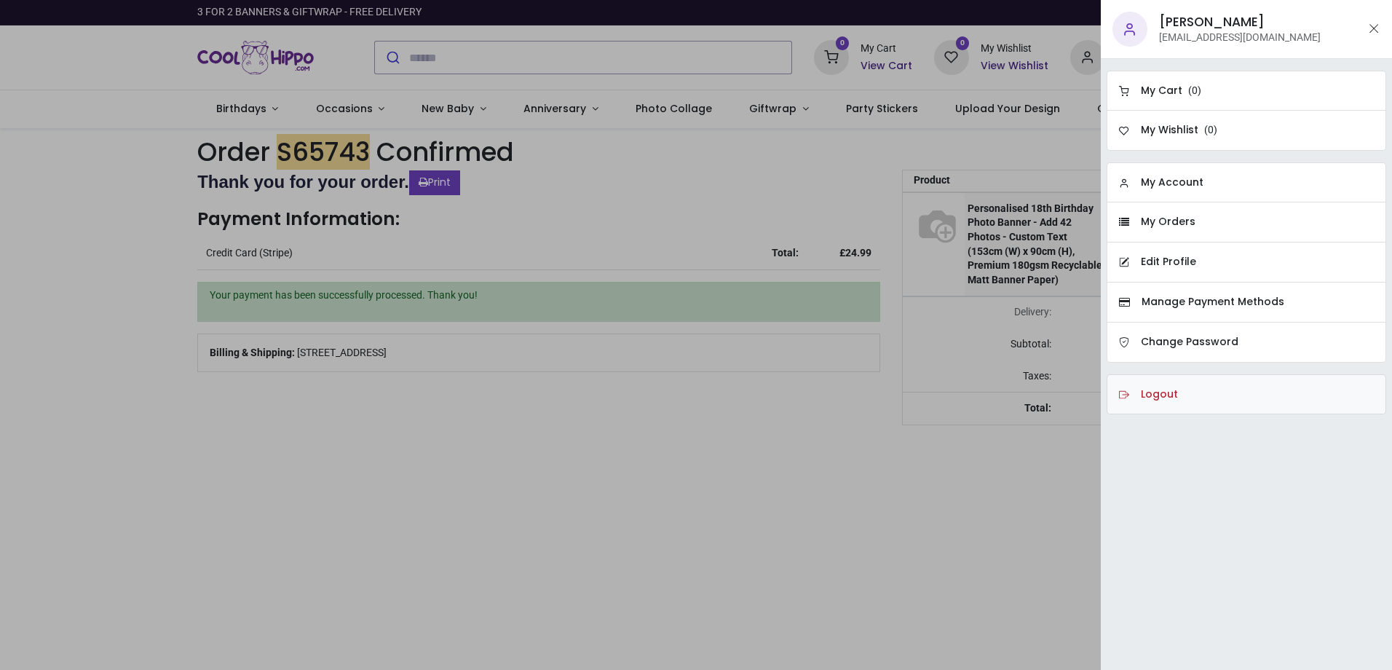
click at [1161, 393] on h6 "Logout" at bounding box center [1159, 394] width 37 height 15
